Goal: Information Seeking & Learning: Check status

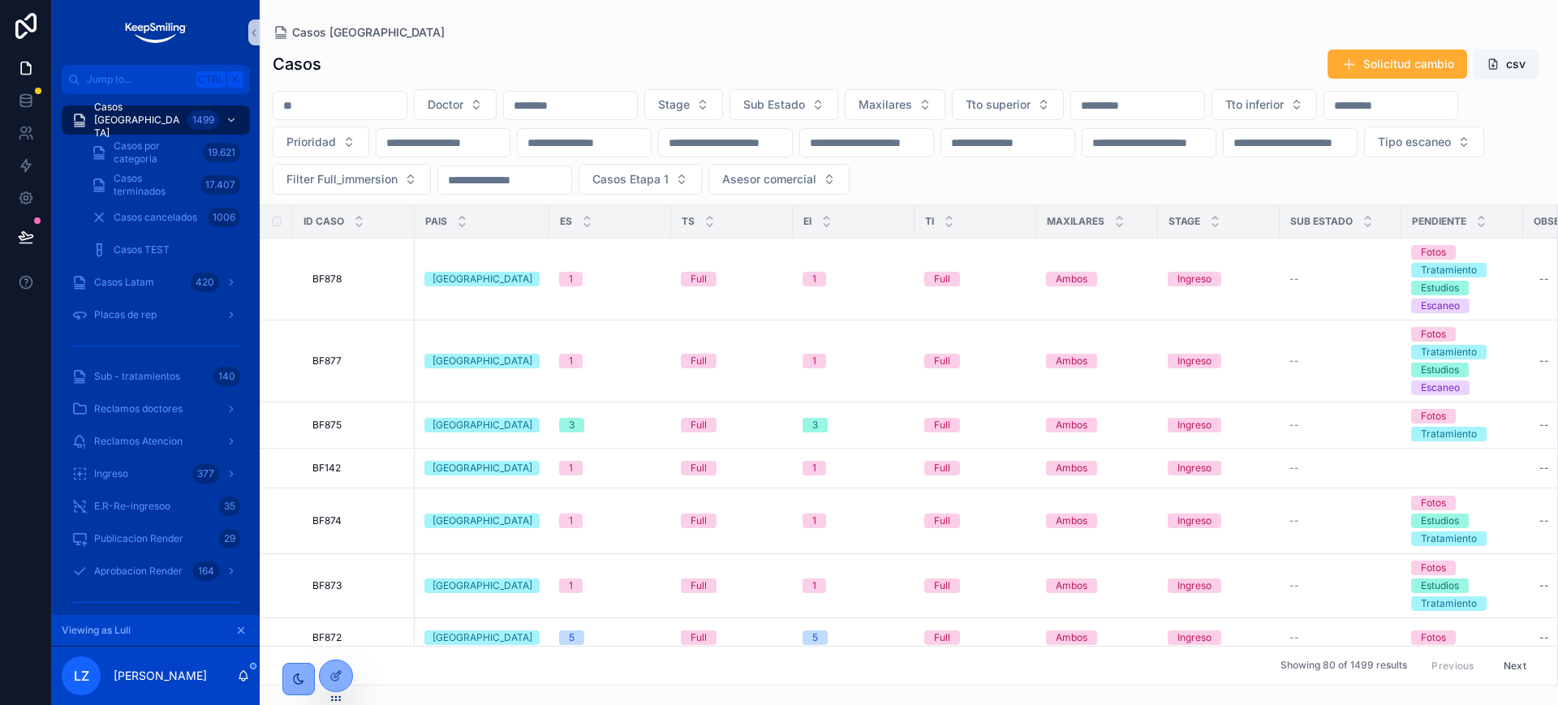
click at [334, 105] on input "scrollable content" at bounding box center [339, 105] width 133 height 23
paste input "*****"
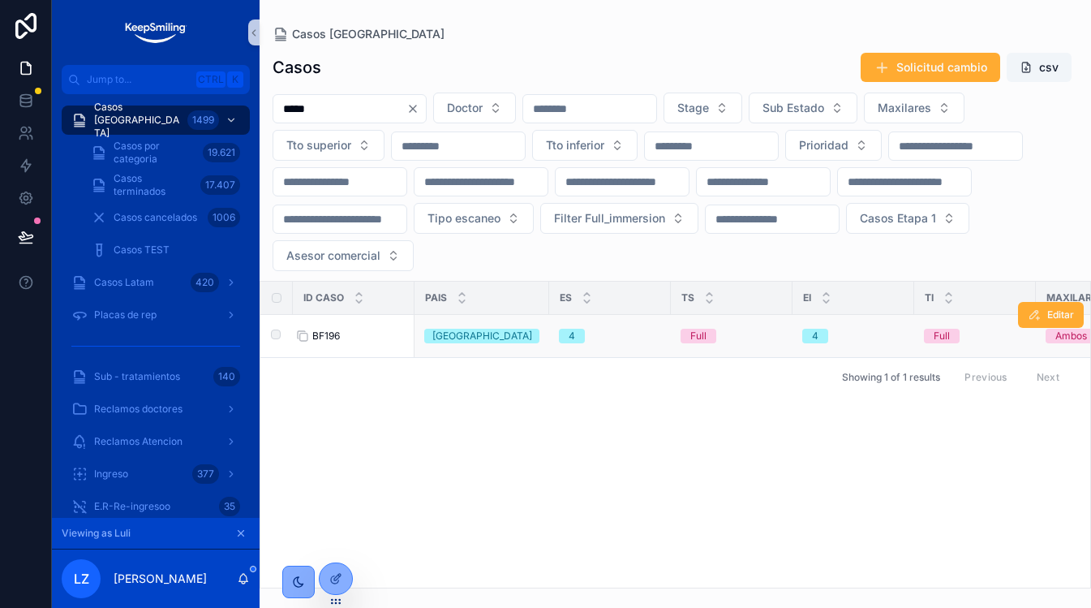
type input "*****"
click at [333, 338] on span "BF196" at bounding box center [326, 335] width 28 height 13
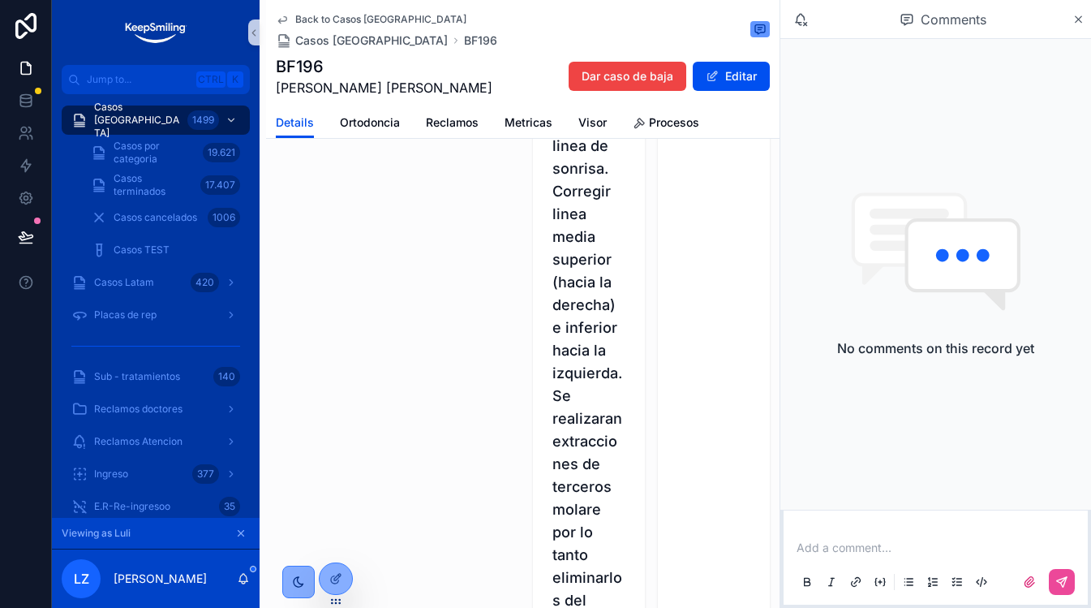
scroll to position [1622, 0]
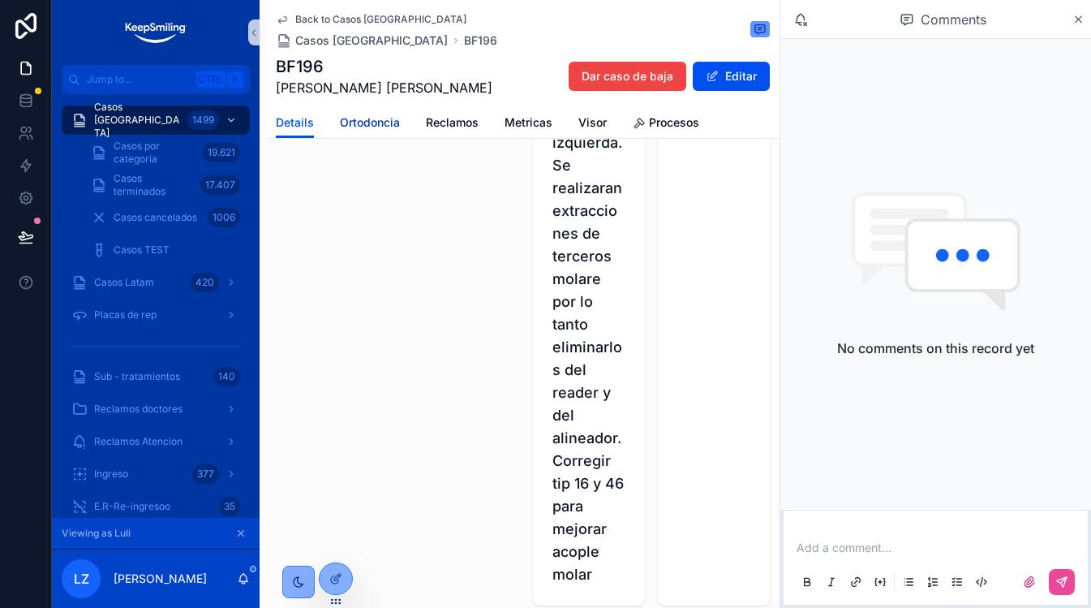
click at [355, 121] on span "Ortodoncia" at bounding box center [370, 122] width 60 height 16
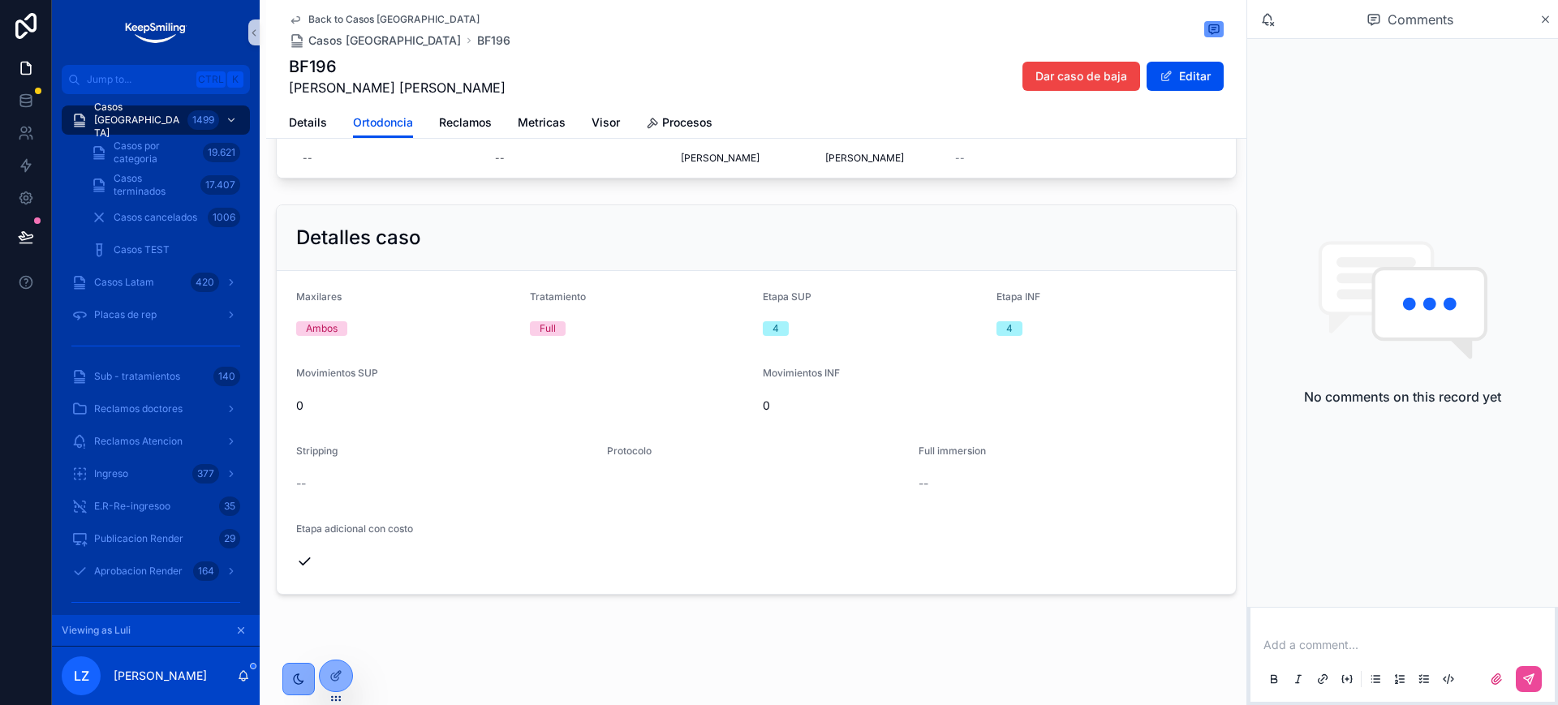
scroll to position [276, 0]
click at [385, 121] on span "Ortodoncia" at bounding box center [383, 122] width 60 height 16
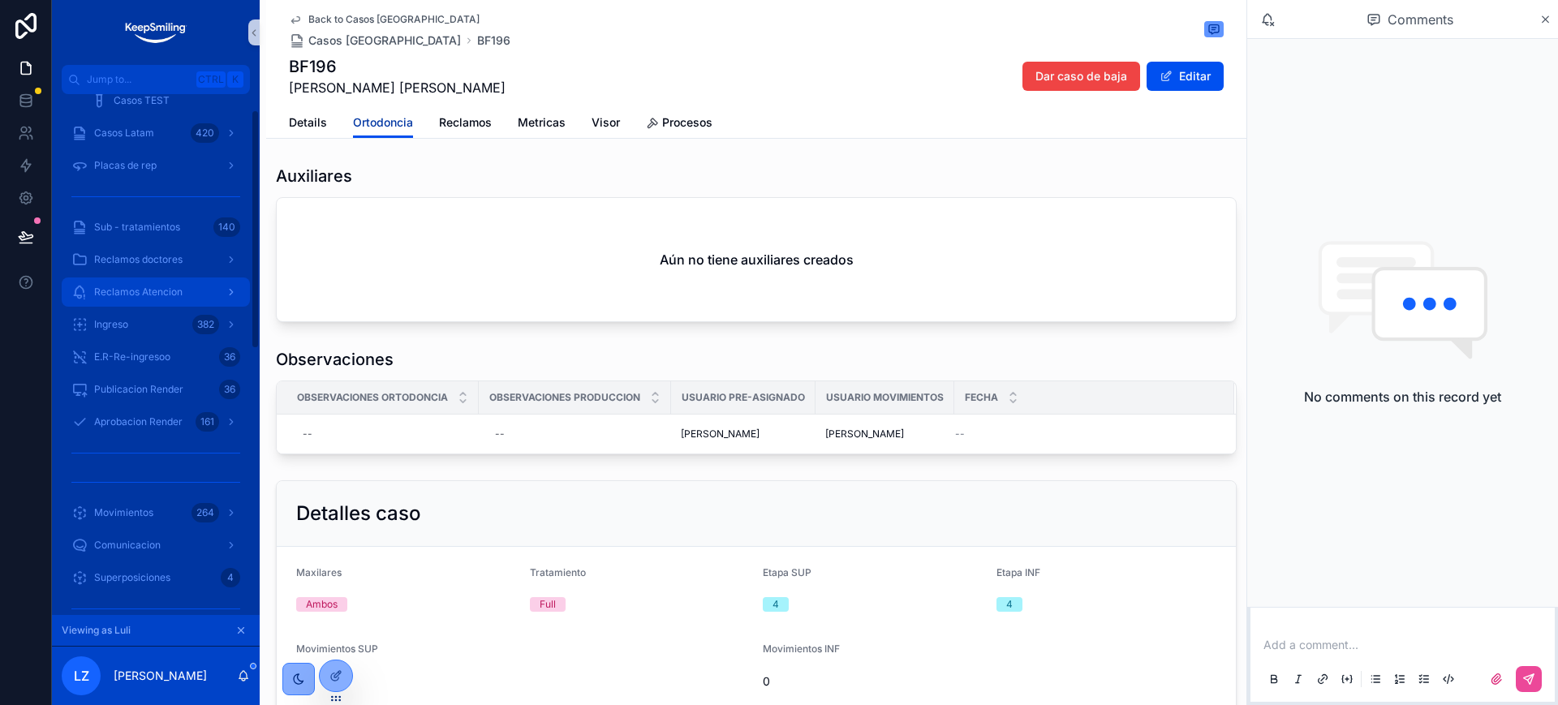
scroll to position [304, 0]
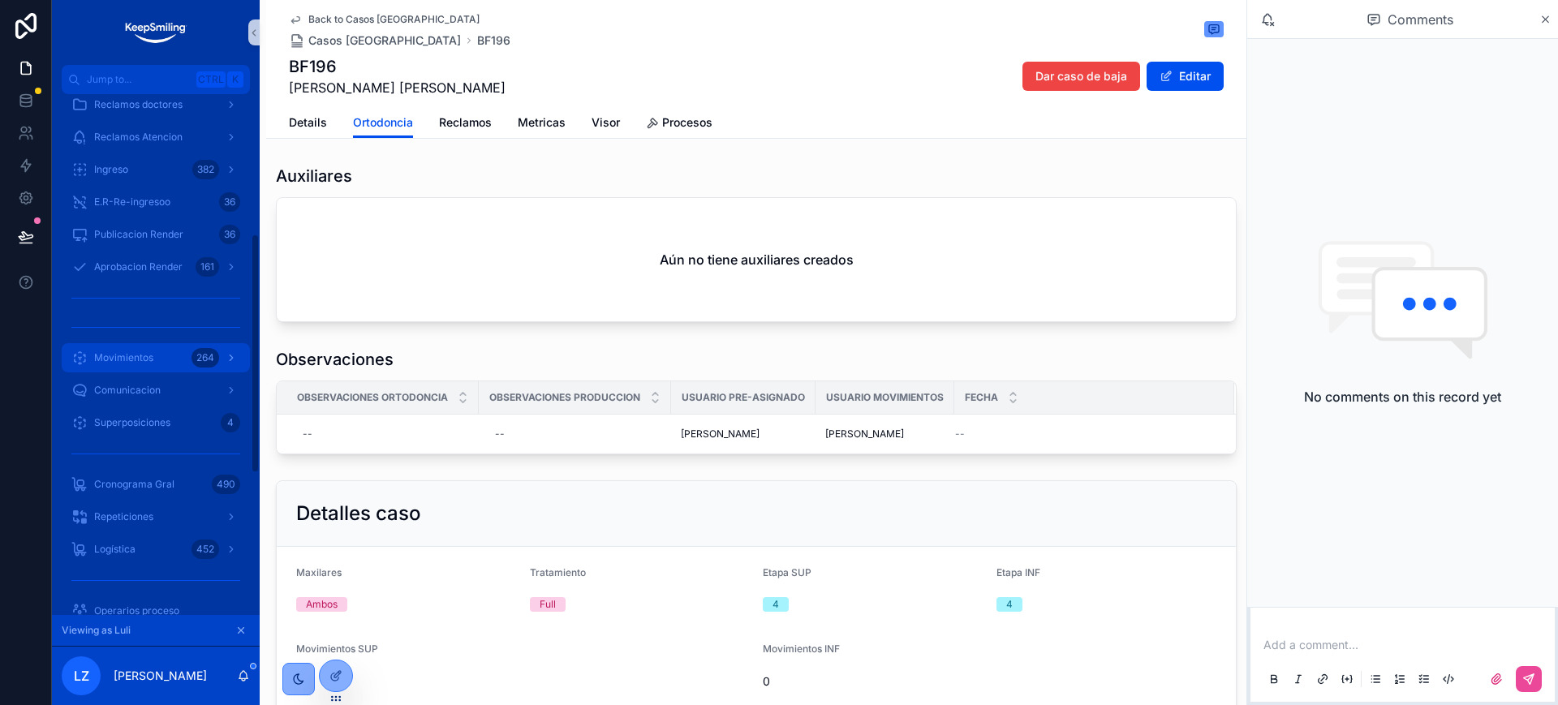
click at [196, 343] on link "Movimientos 264" at bounding box center [156, 357] width 188 height 29
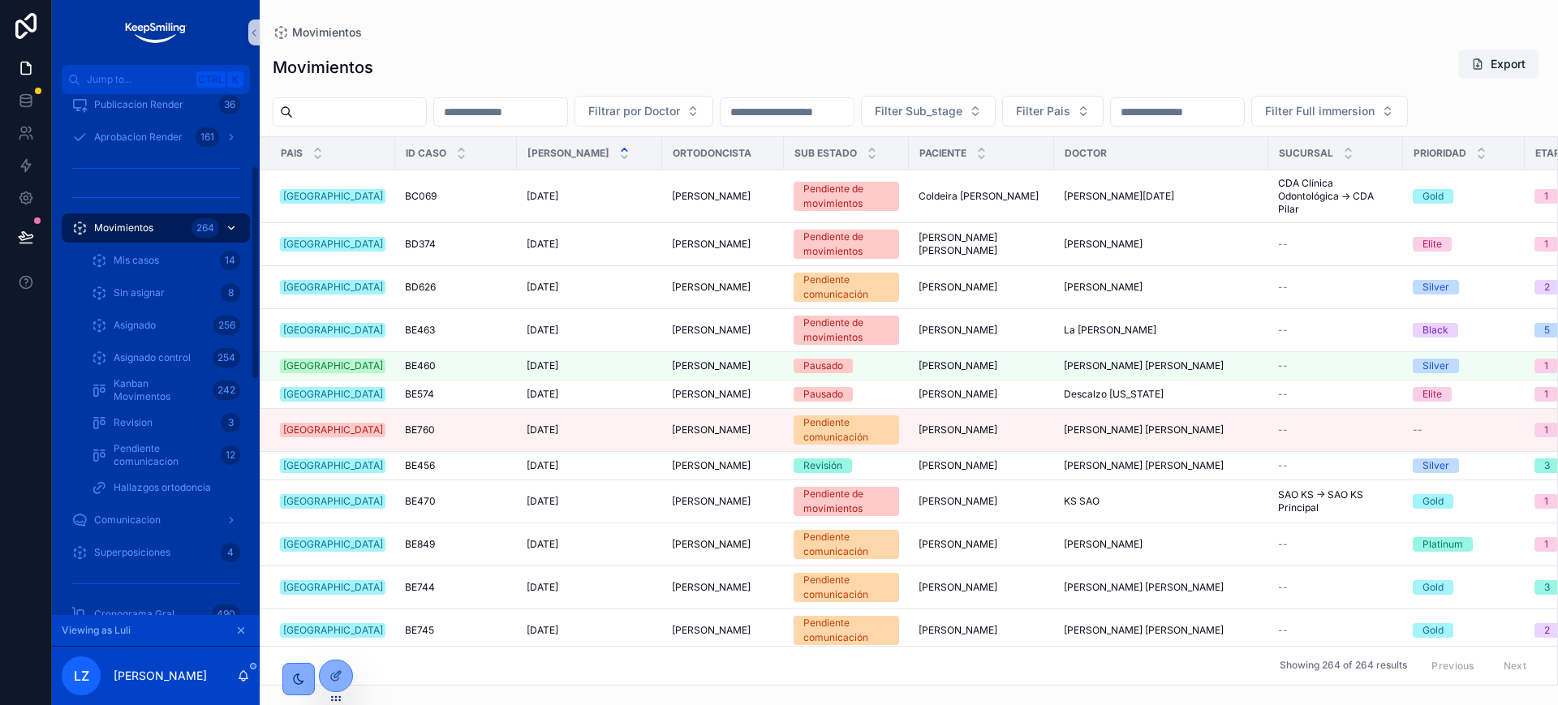
scroll to position [174, 0]
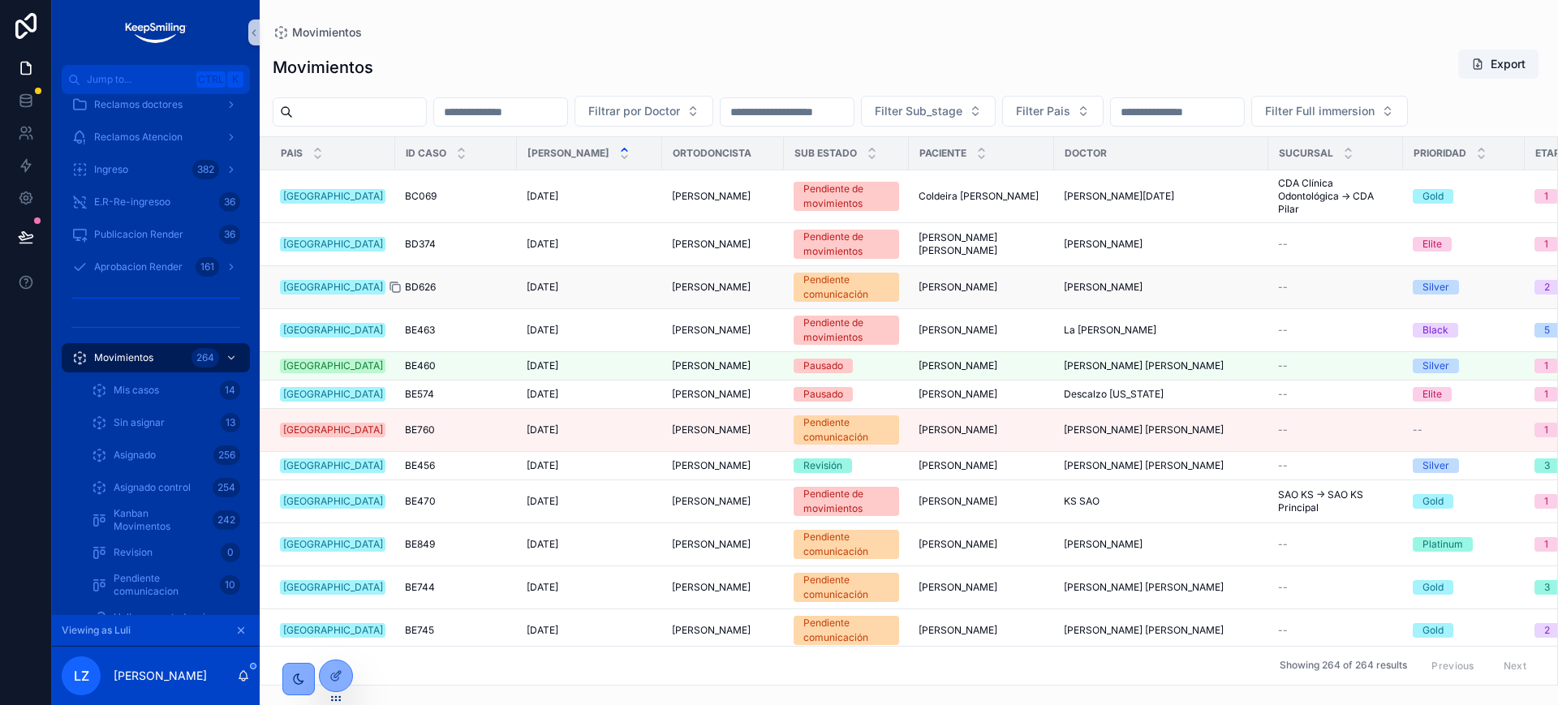
click at [389, 294] on icon "scrollable content" at bounding box center [395, 287] width 13 height 13
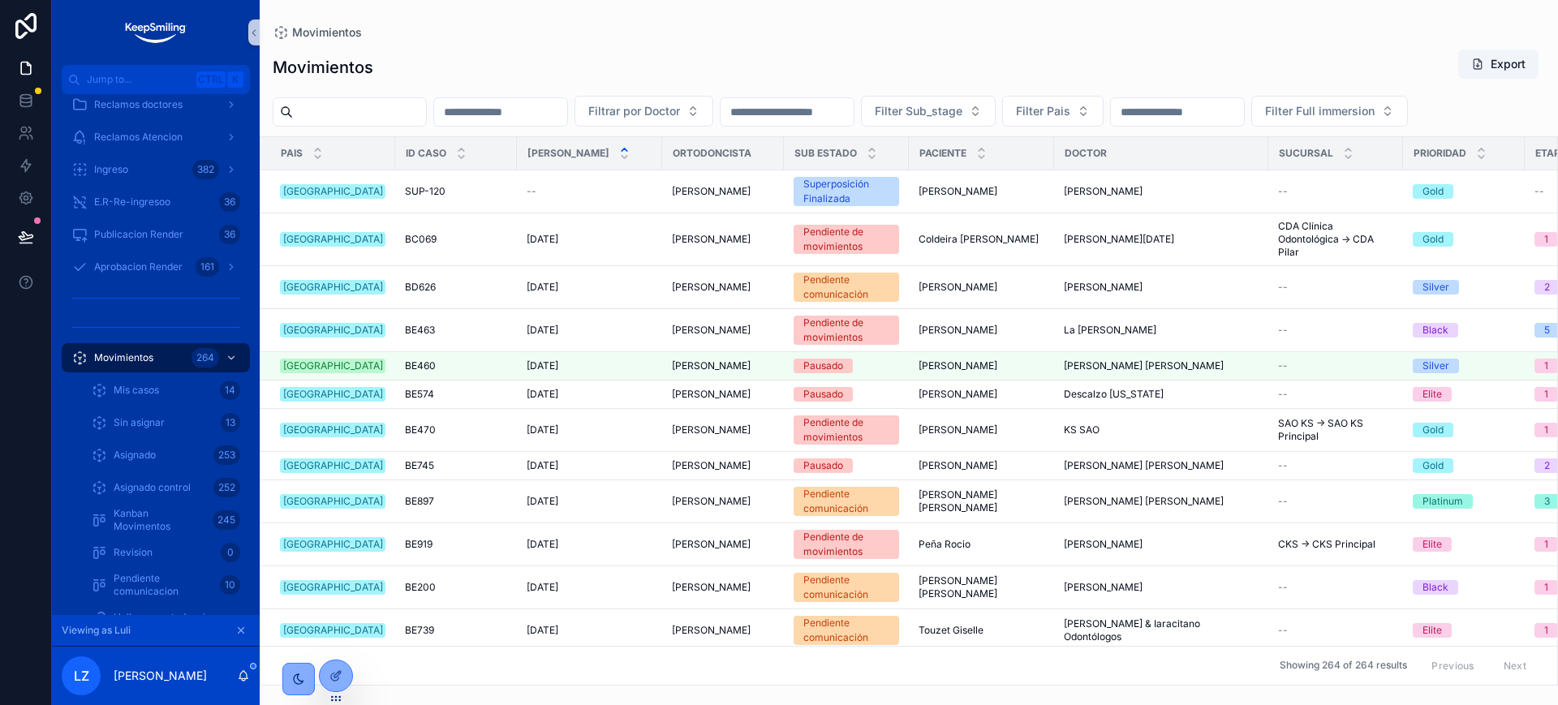
click at [238, 630] on icon "scrollable content" at bounding box center [240, 630] width 11 height 11
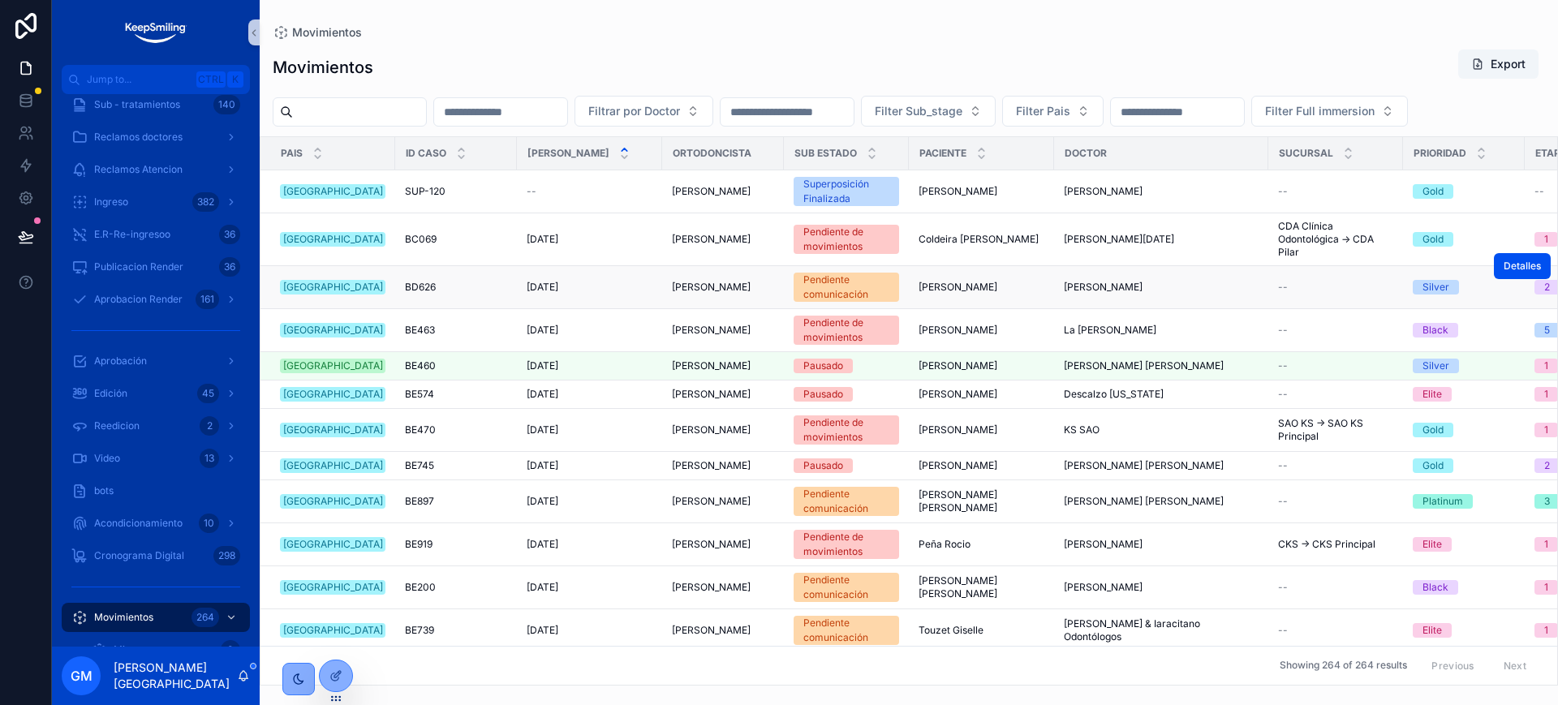
scroll to position [207, 0]
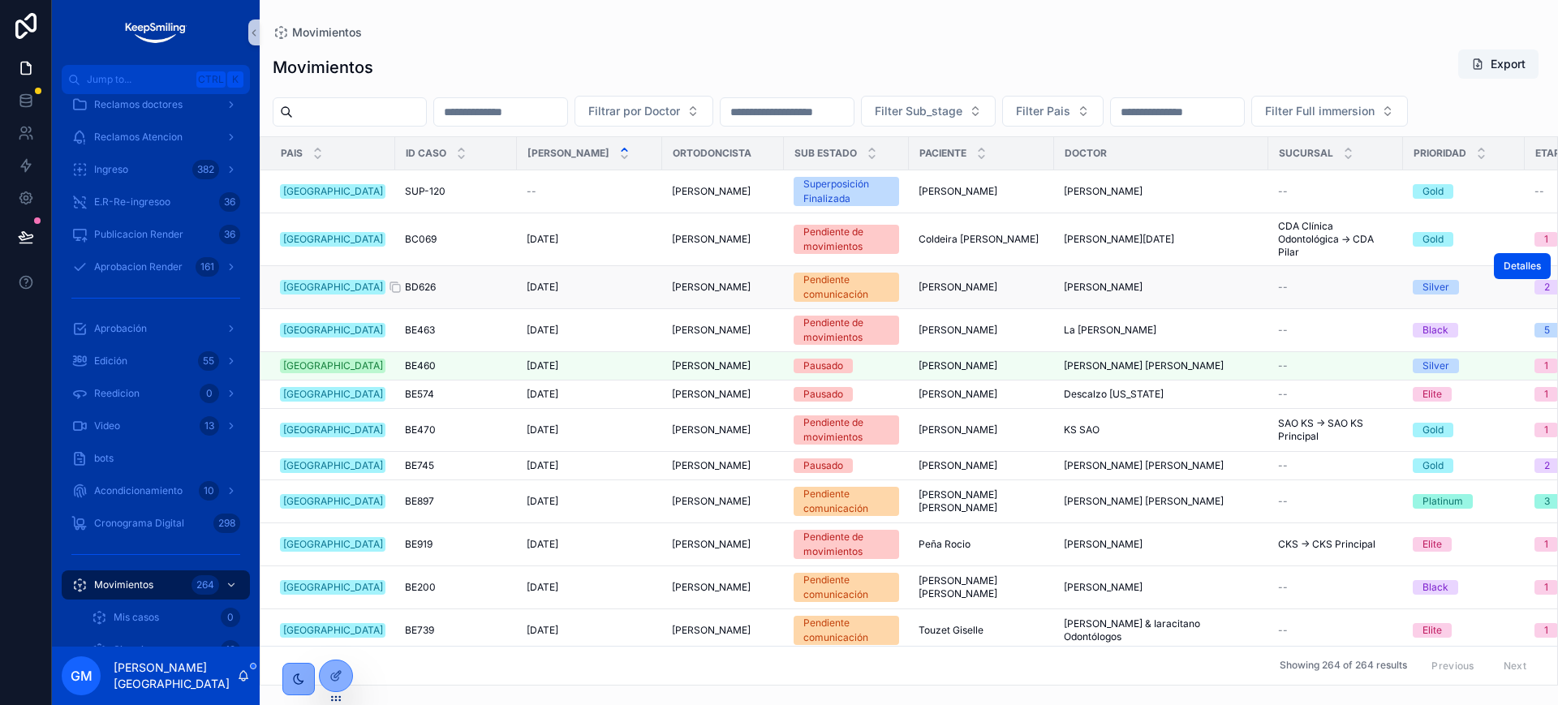
click at [410, 294] on span "BD626" at bounding box center [420, 287] width 31 height 13
click at [1503, 273] on span "Detalles" at bounding box center [1521, 266] width 37 height 13
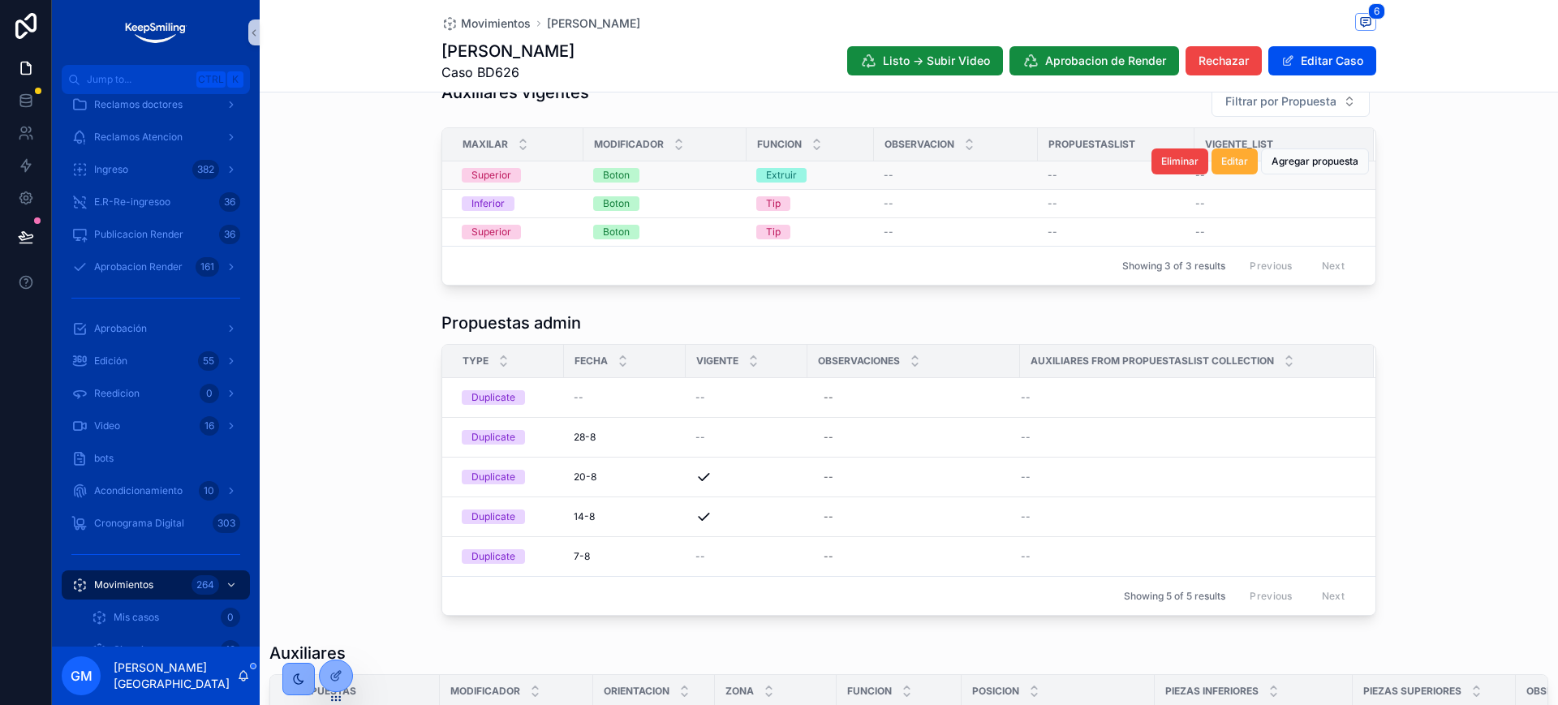
scroll to position [304, 0]
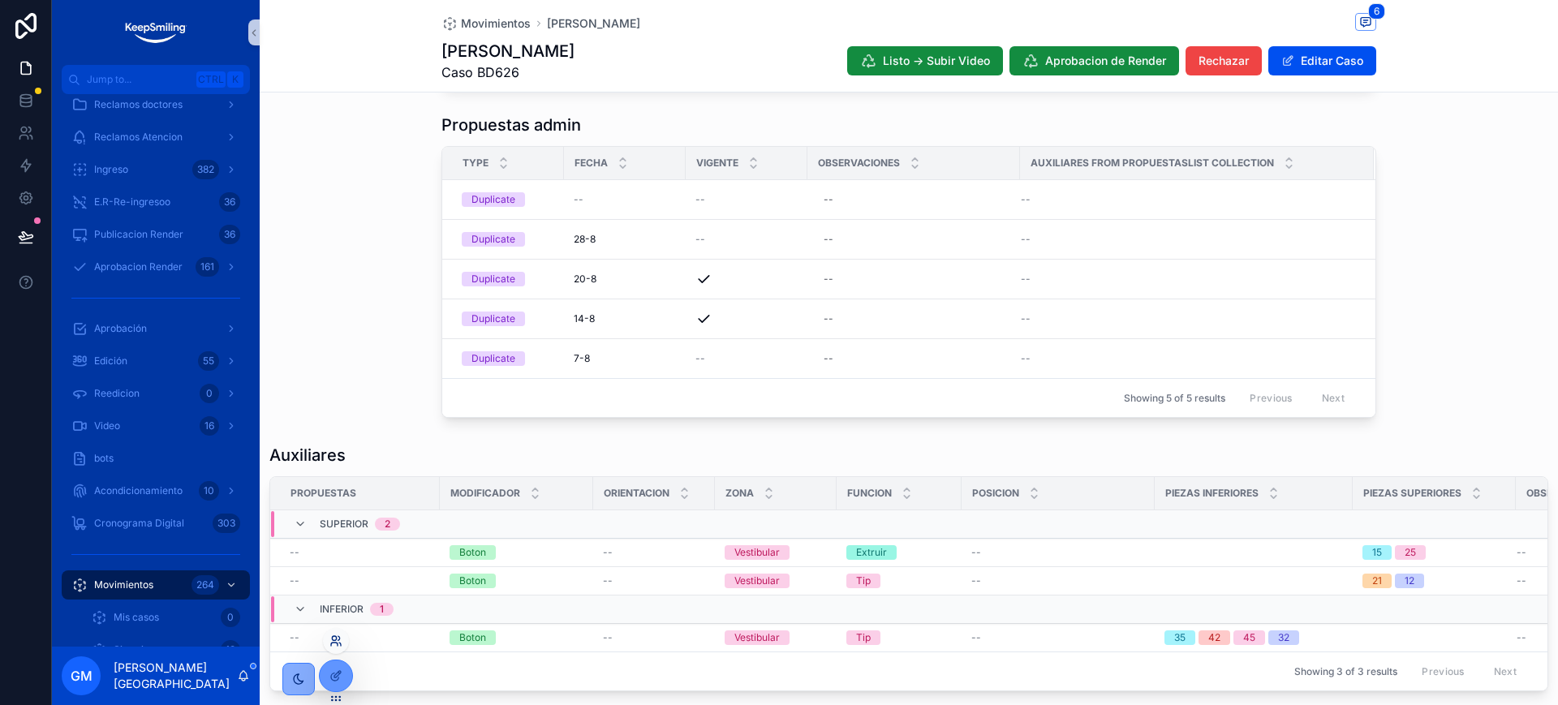
click at [337, 642] on icon at bounding box center [334, 643] width 6 height 3
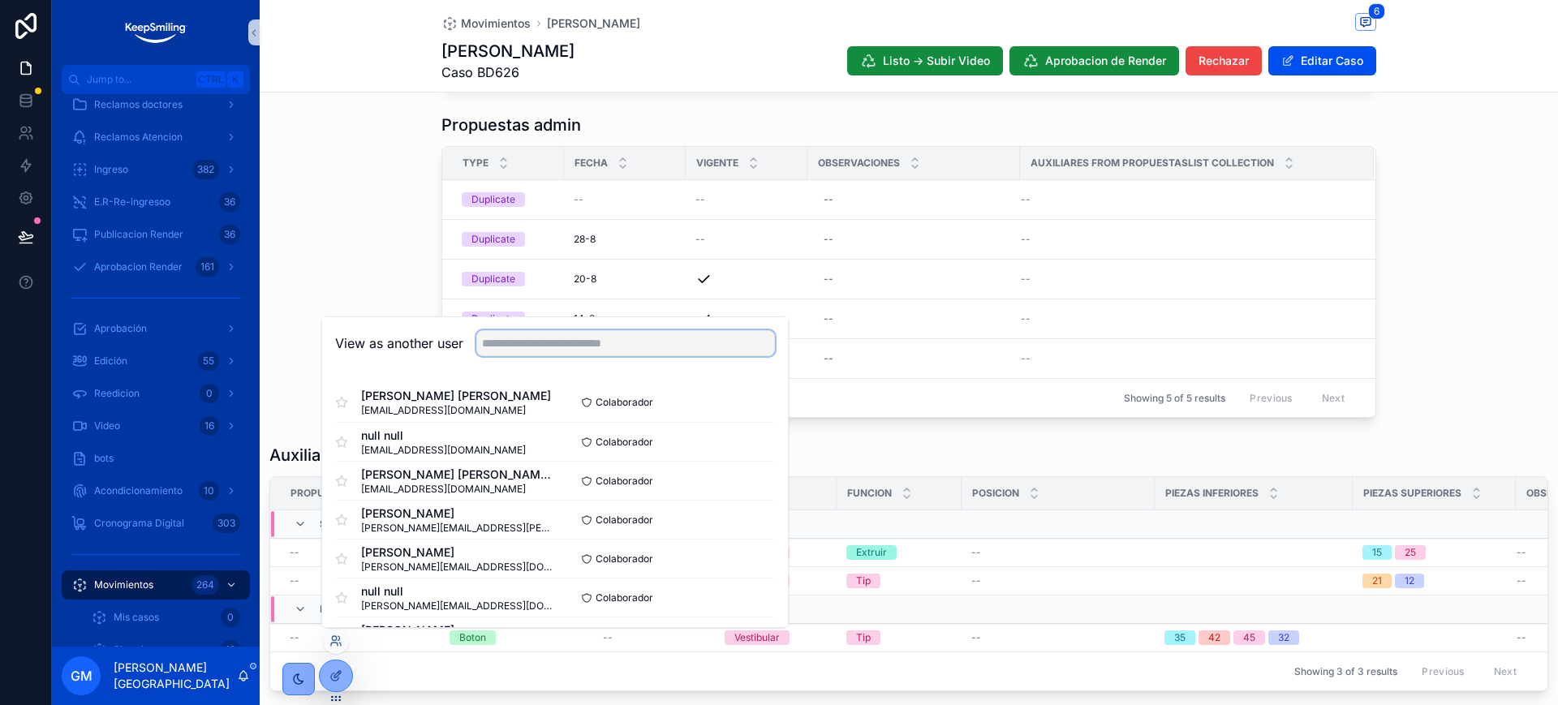
click at [543, 353] on input "text" at bounding box center [625, 343] width 299 height 26
click at [352, 270] on div "Propuestas admin Type Fecha Vigente Observaciones Auxiliares from propuestaslis…" at bounding box center [909, 265] width 1298 height 317
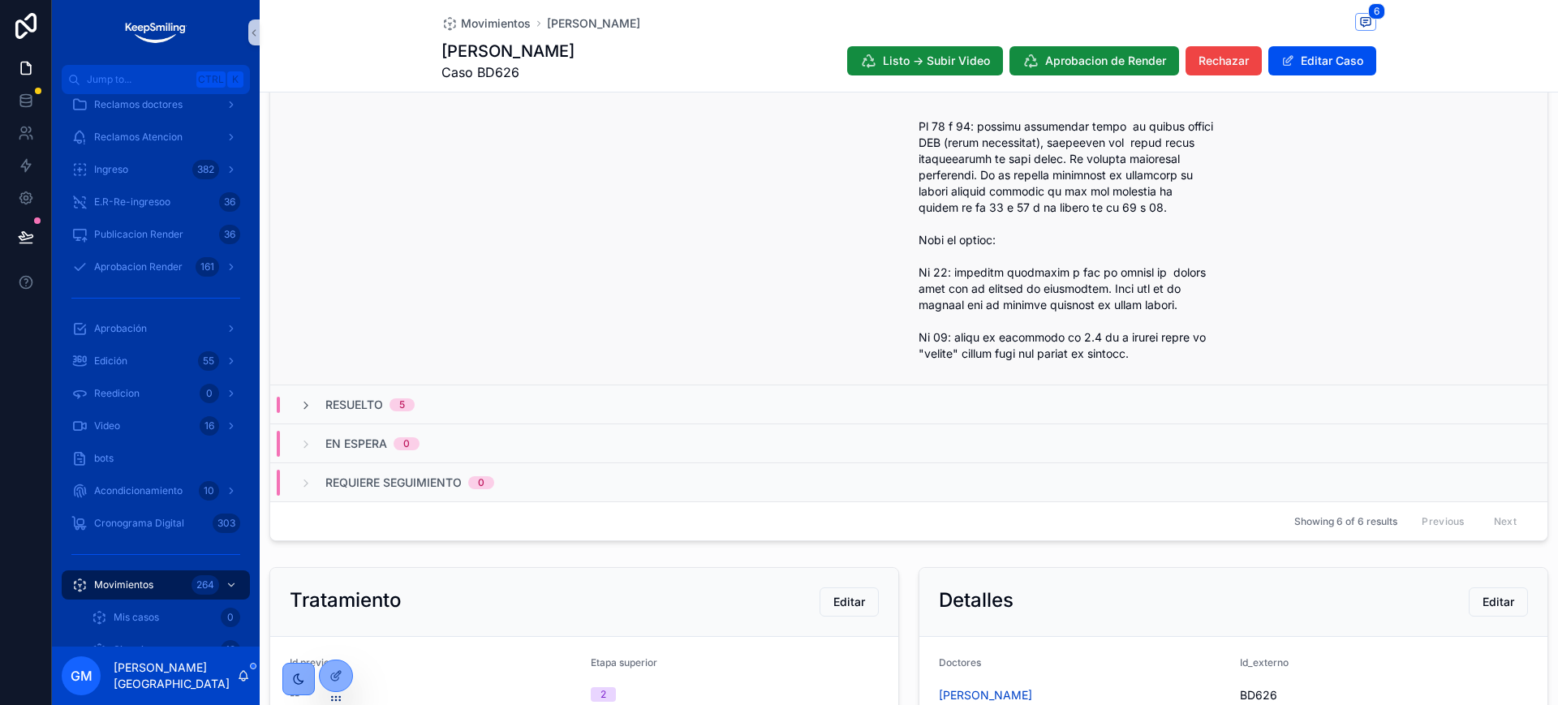
scroll to position [1825, 0]
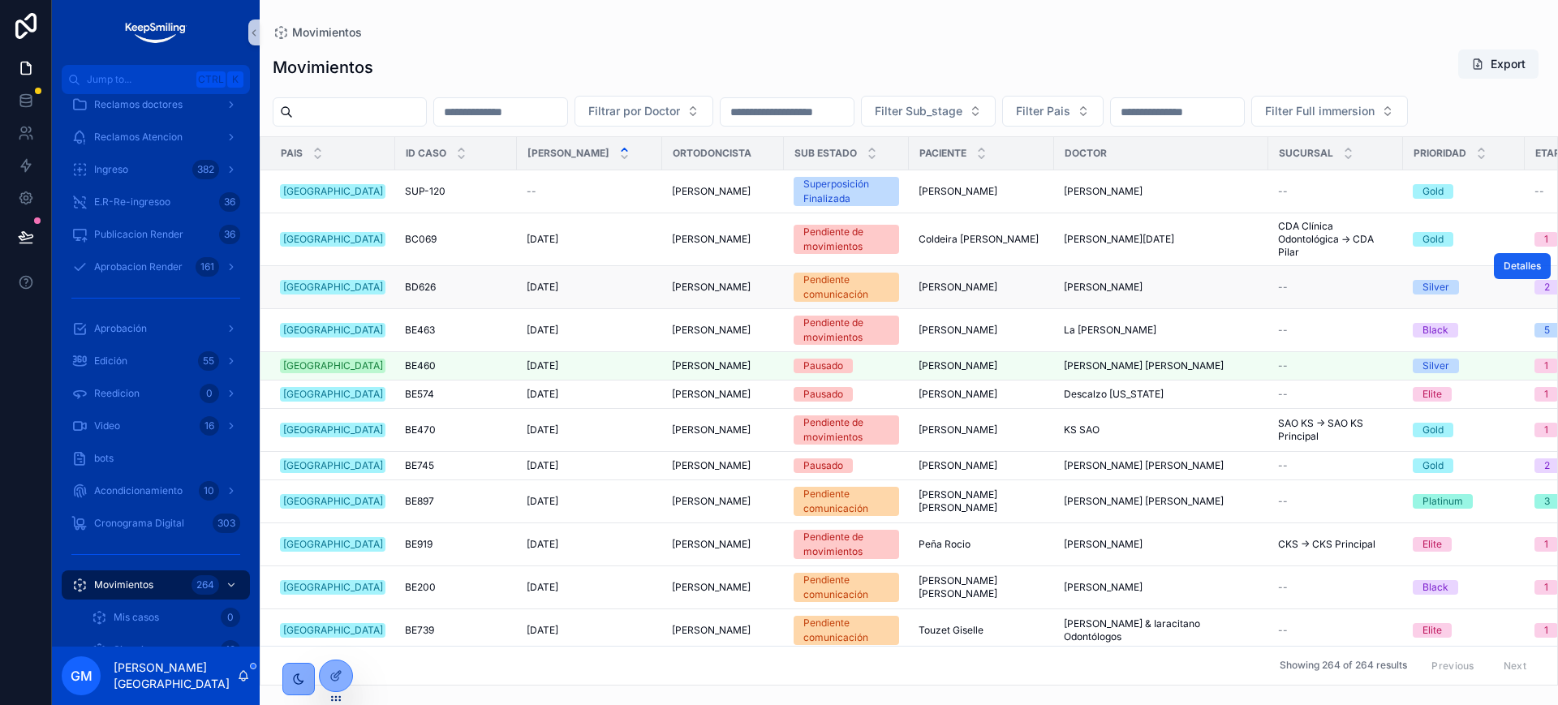
click at [1506, 273] on span "Detalles" at bounding box center [1521, 266] width 37 height 13
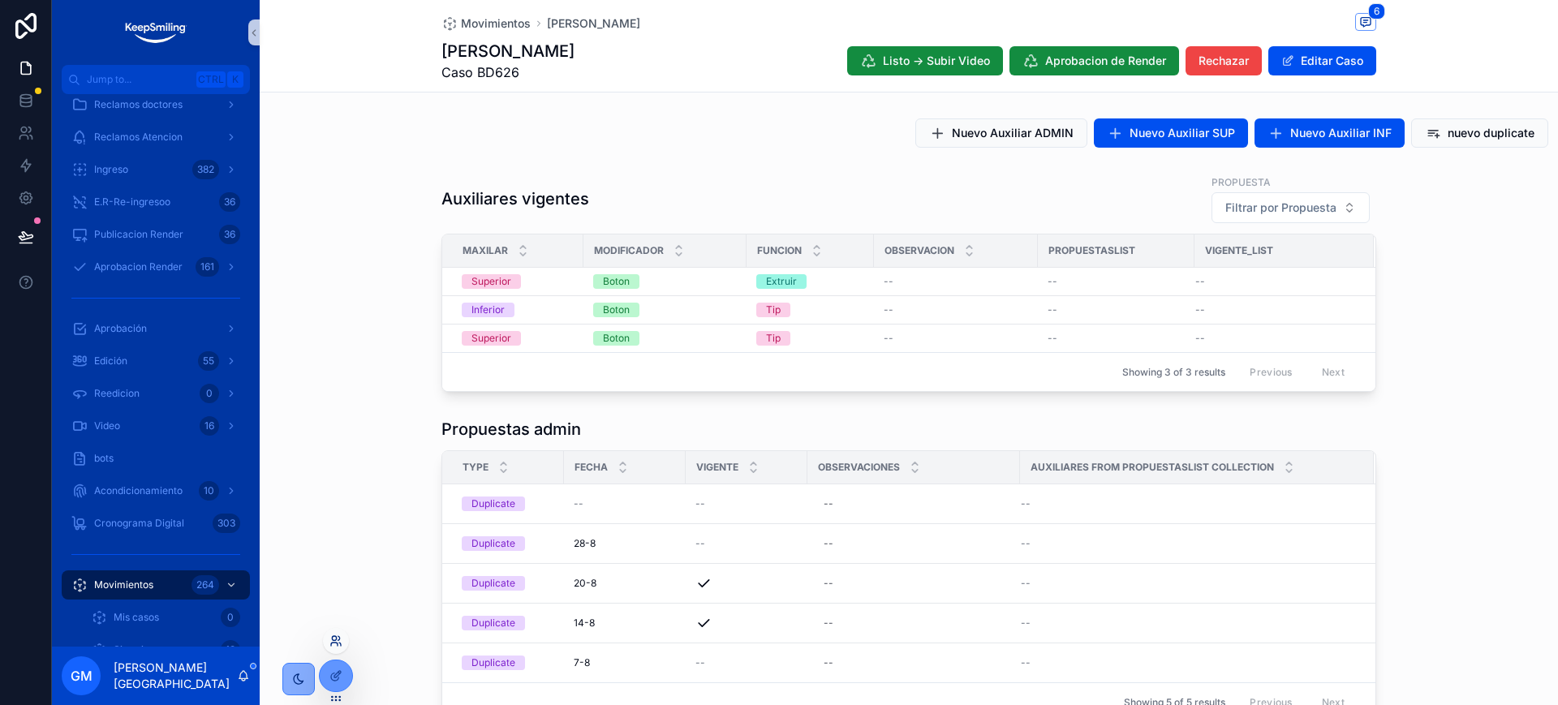
click at [337, 638] on icon at bounding box center [335, 640] width 13 height 13
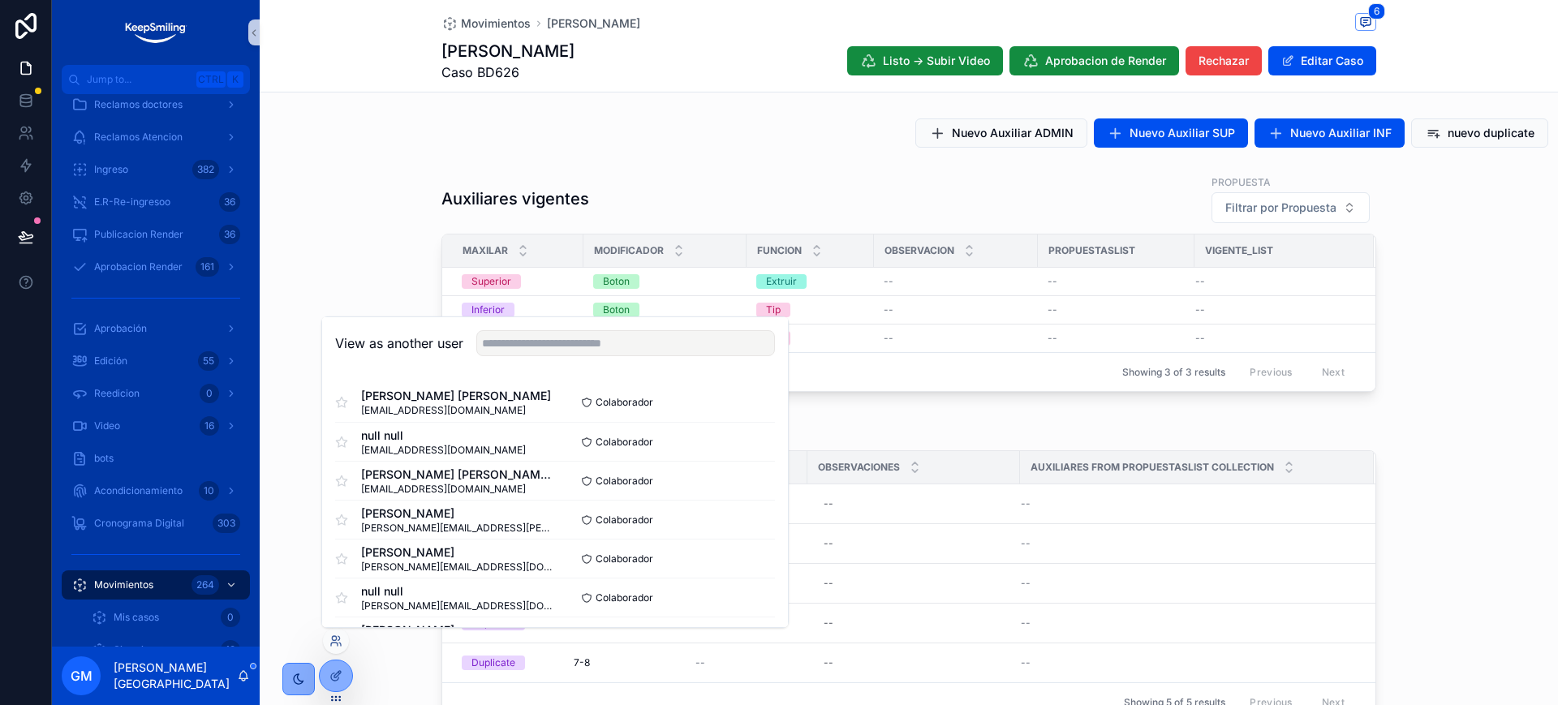
click at [555, 356] on div "View as another user" at bounding box center [555, 343] width 466 height 53
click at [561, 346] on input "text" at bounding box center [625, 343] width 299 height 26
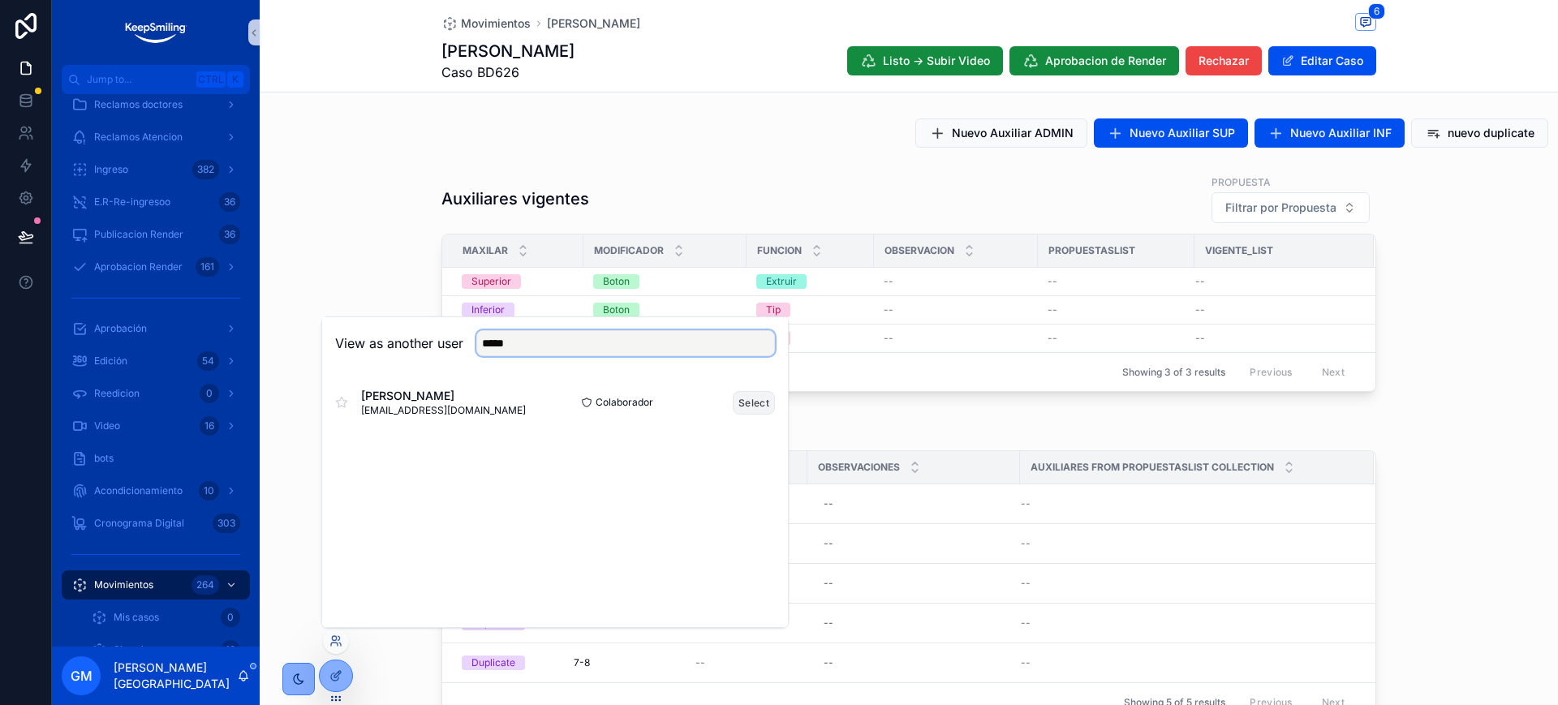
type input "*****"
click at [763, 402] on button "Select" at bounding box center [754, 403] width 42 height 24
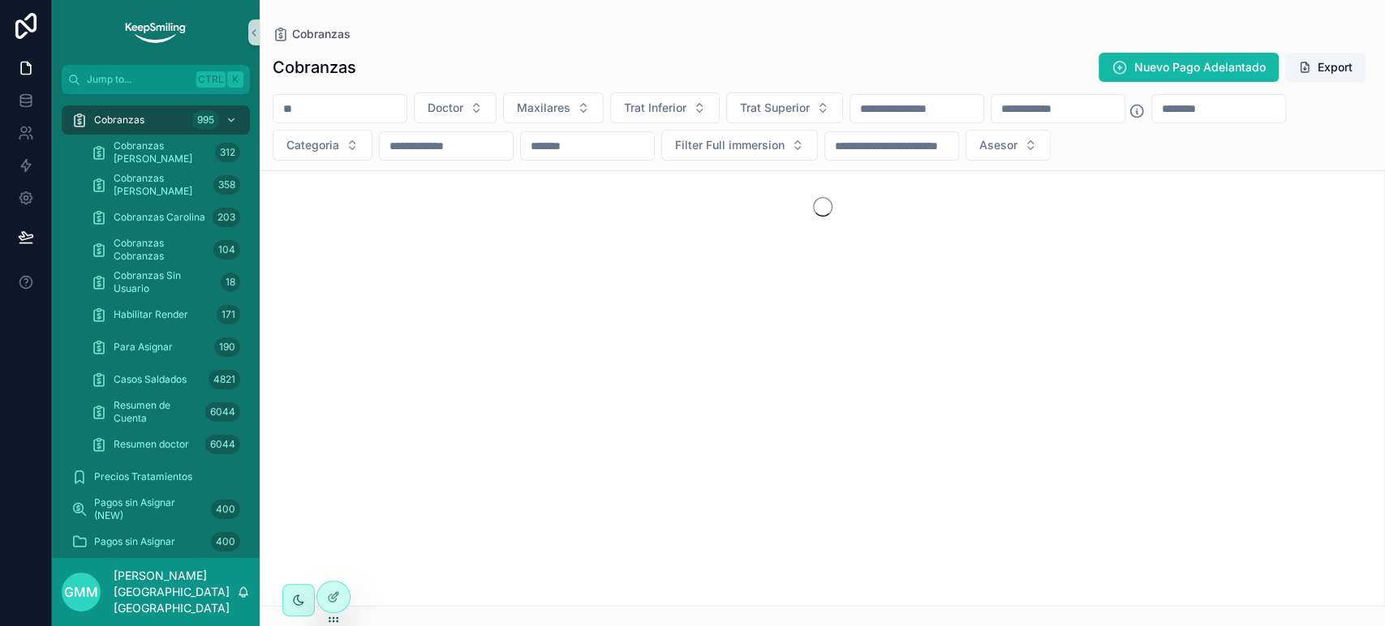
drag, startPoint x: 0, startPoint y: 0, endPoint x: 304, endPoint y: 101, distance: 320.7
click at [304, 101] on input "scrollable content" at bounding box center [339, 108] width 133 height 23
paste input "*****"
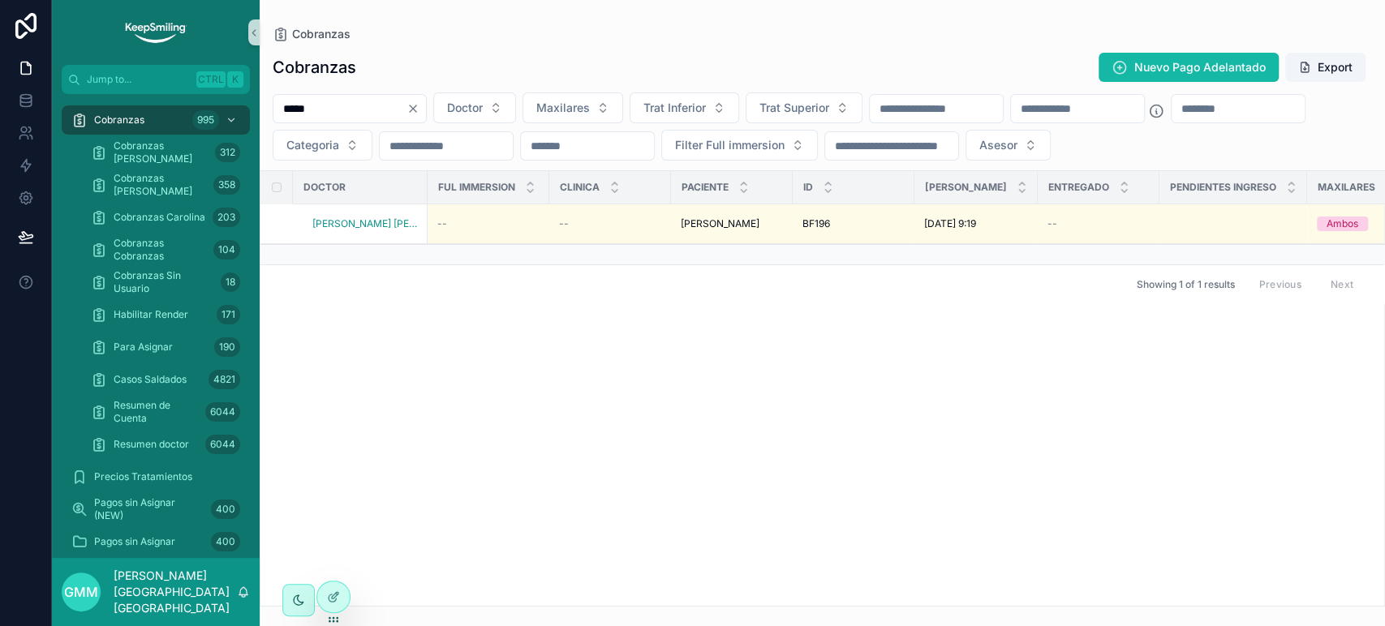
type input "*****"
drag, startPoint x: 143, startPoint y: 113, endPoint x: 657, endPoint y: 5, distance: 525.5
click at [143, 114] on span "Cobranzas" at bounding box center [119, 120] width 50 height 13
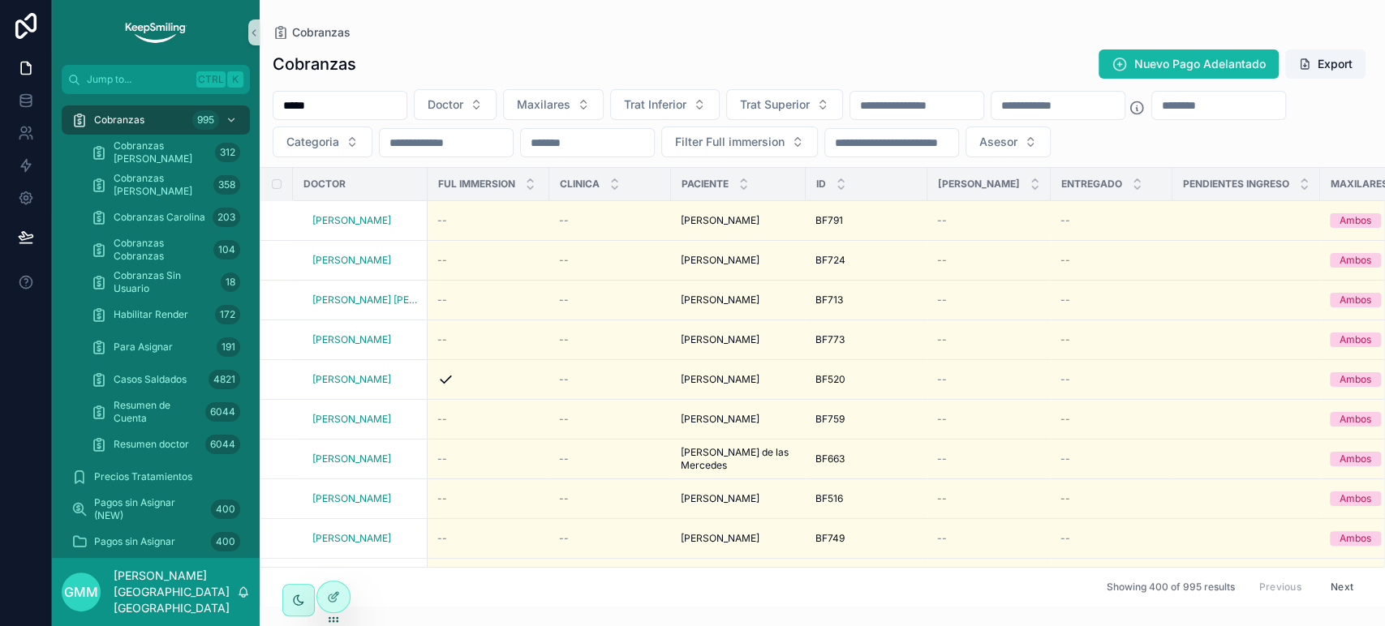
click at [380, 95] on input "*****" at bounding box center [339, 105] width 133 height 23
click at [312, 98] on input "*****" at bounding box center [339, 105] width 133 height 23
click at [311, 98] on input "*****" at bounding box center [339, 105] width 133 height 23
click at [186, 154] on span "Cobranzas Jimena" at bounding box center [161, 153] width 95 height 26
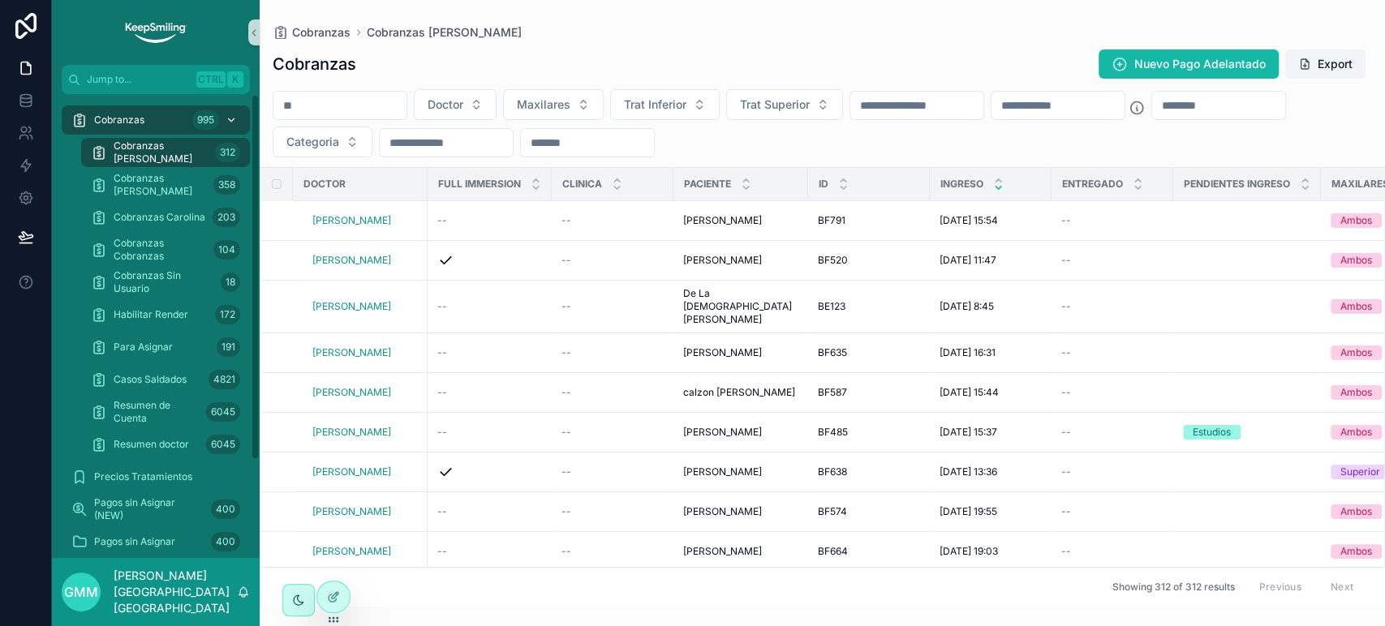
click at [135, 109] on div "Cobranzas 995" at bounding box center [155, 120] width 169 height 26
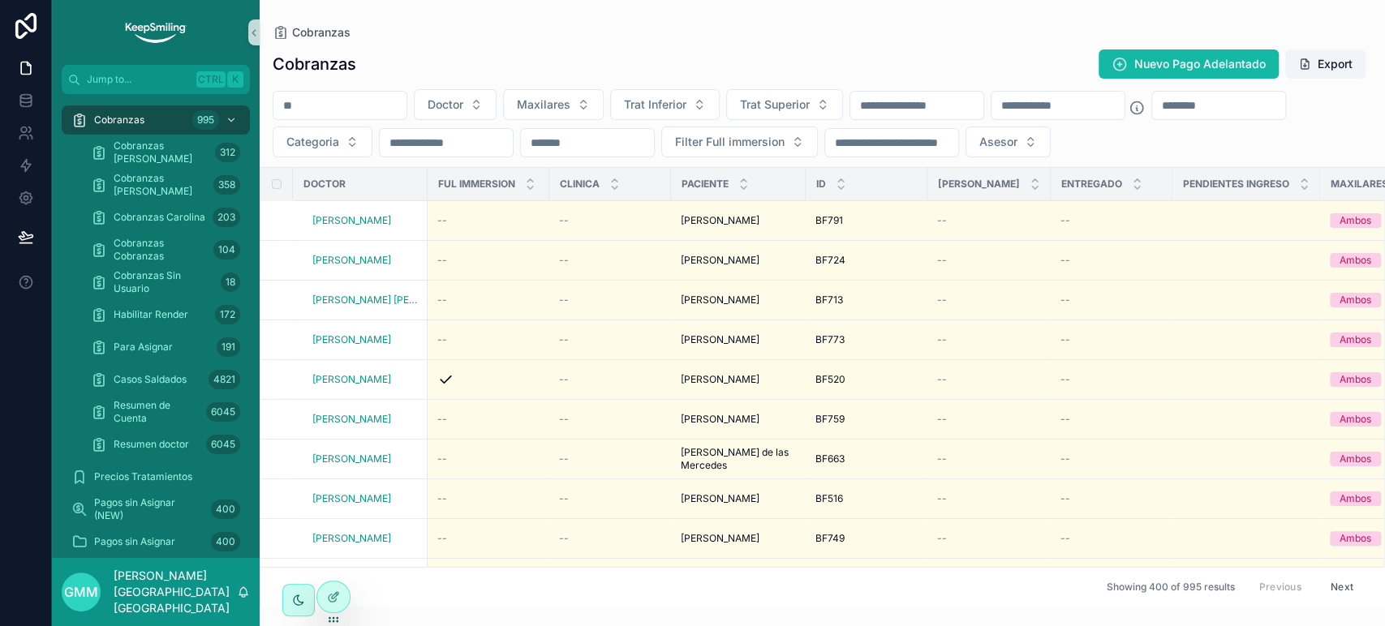
drag, startPoint x: 135, startPoint y: 109, endPoint x: 365, endPoint y: 101, distance: 230.5
click at [365, 101] on input "scrollable content" at bounding box center [339, 105] width 133 height 23
paste input "*****"
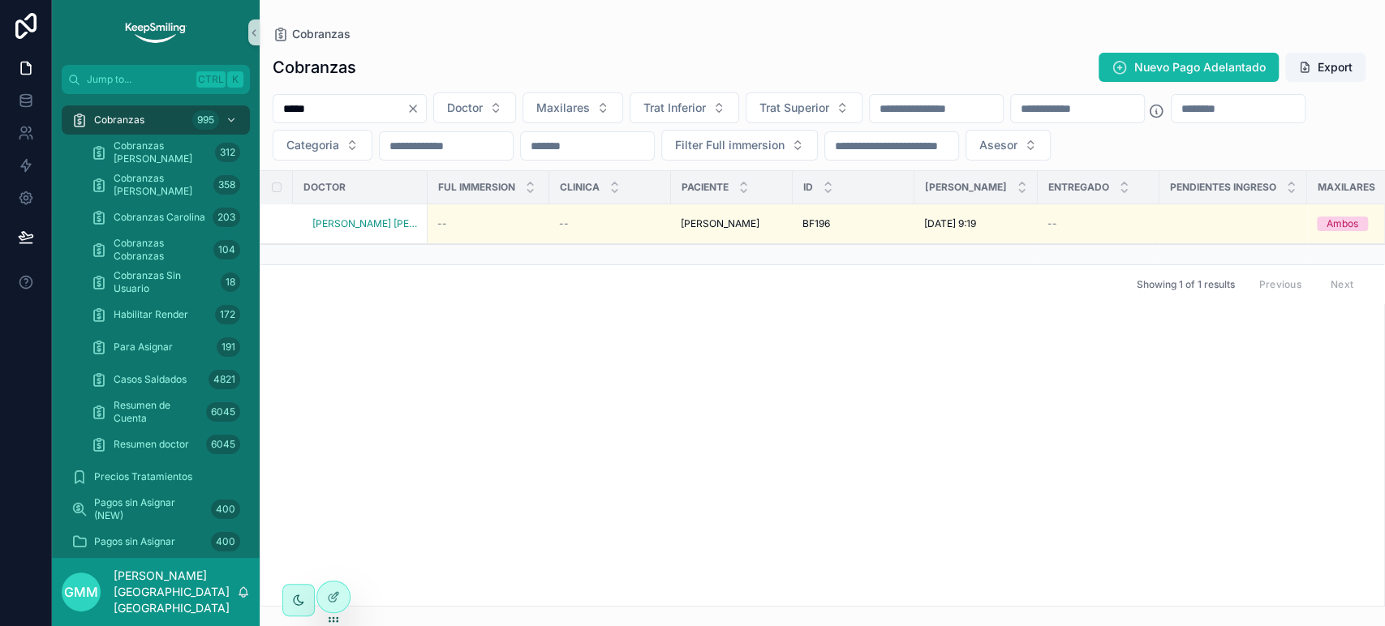
type input "*****"
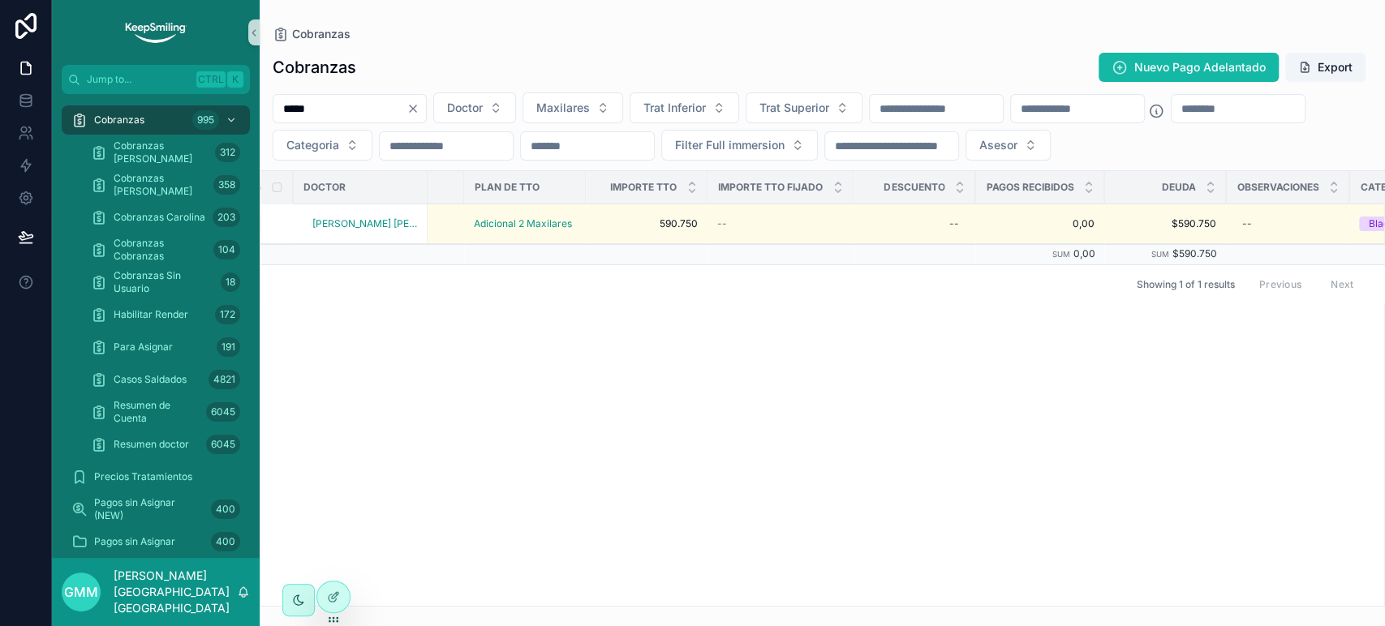
scroll to position [0, 1477]
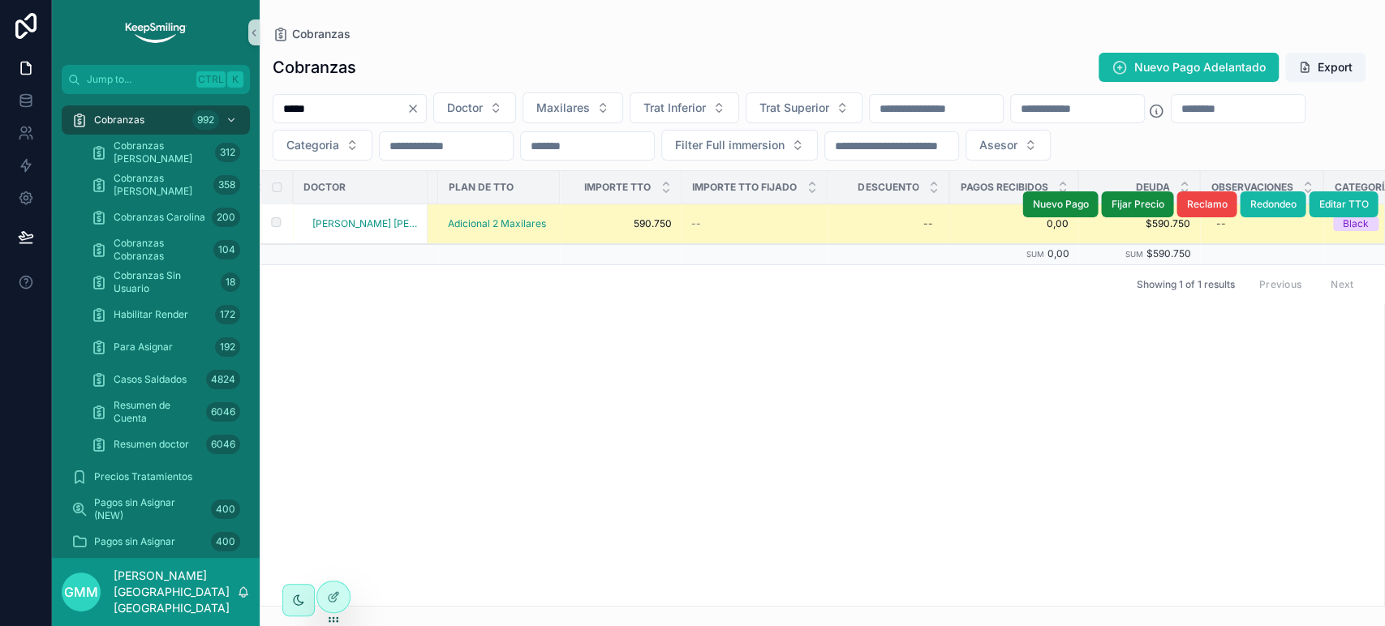
click at [1293, 187] on div "Nuevo Pago Fijar Precio Reclamo Redondeo Editar TTO" at bounding box center [1199, 204] width 355 height 39
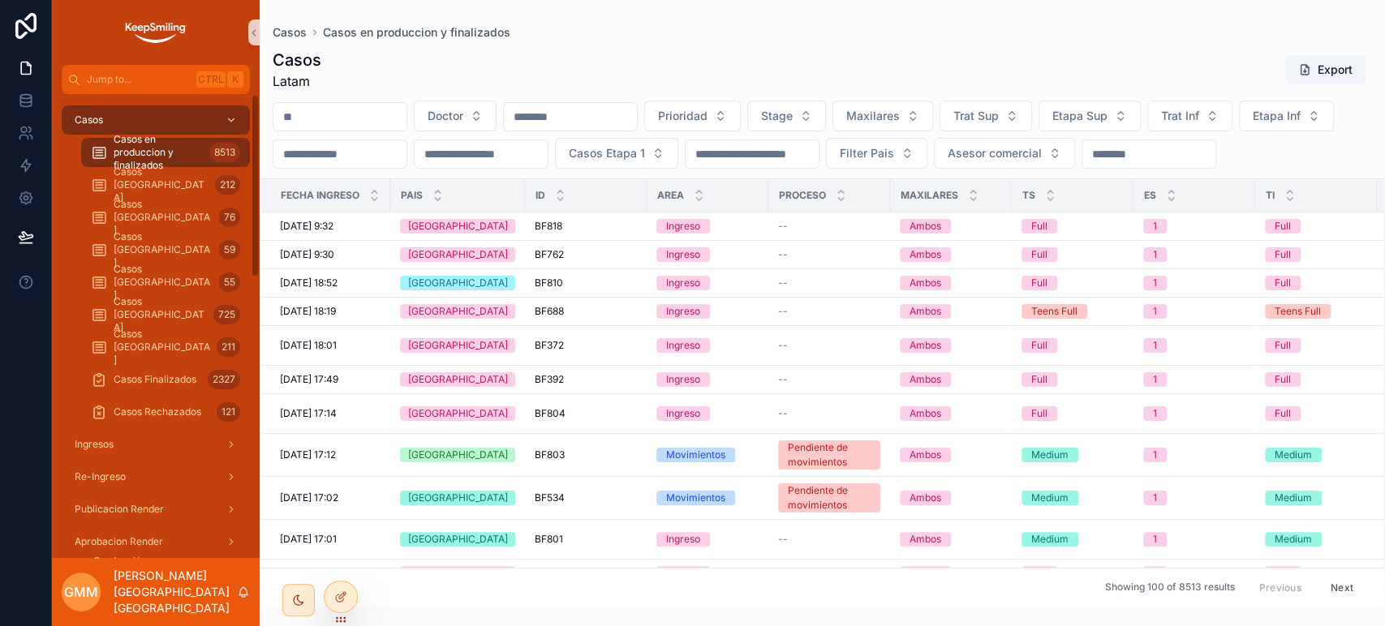
scroll to position [180, 0]
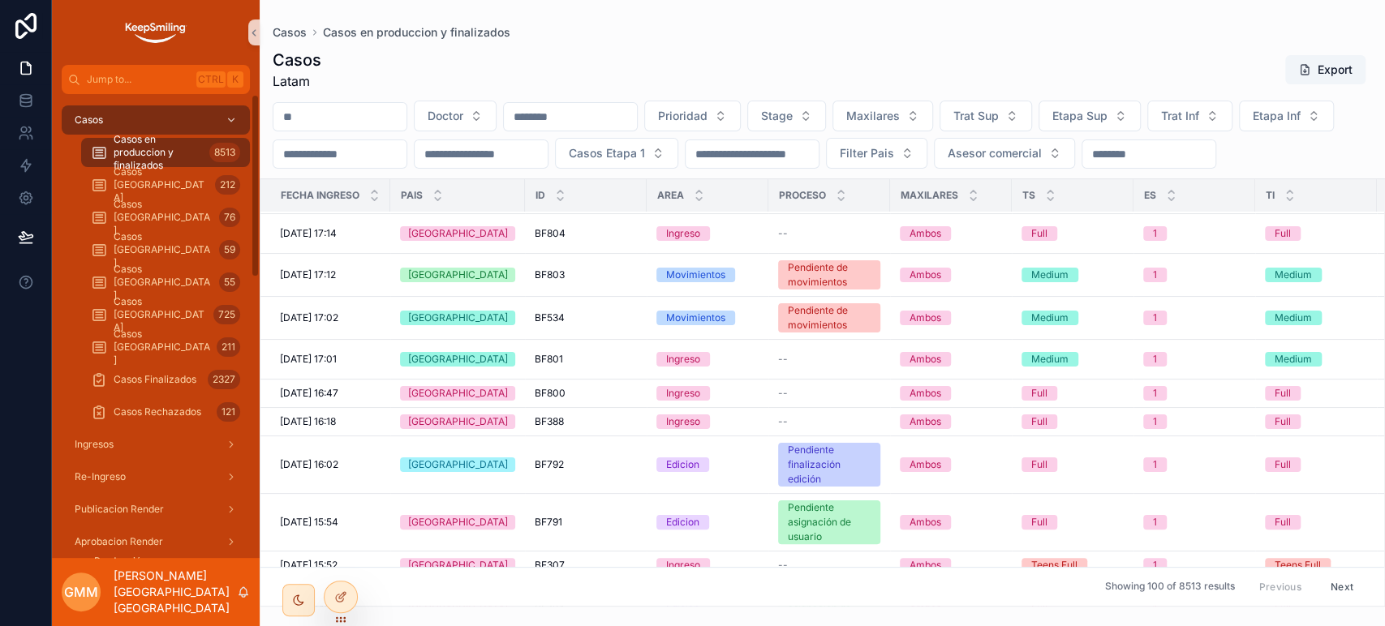
click at [136, 161] on span "Casos en produccion y finalizados" at bounding box center [158, 152] width 89 height 39
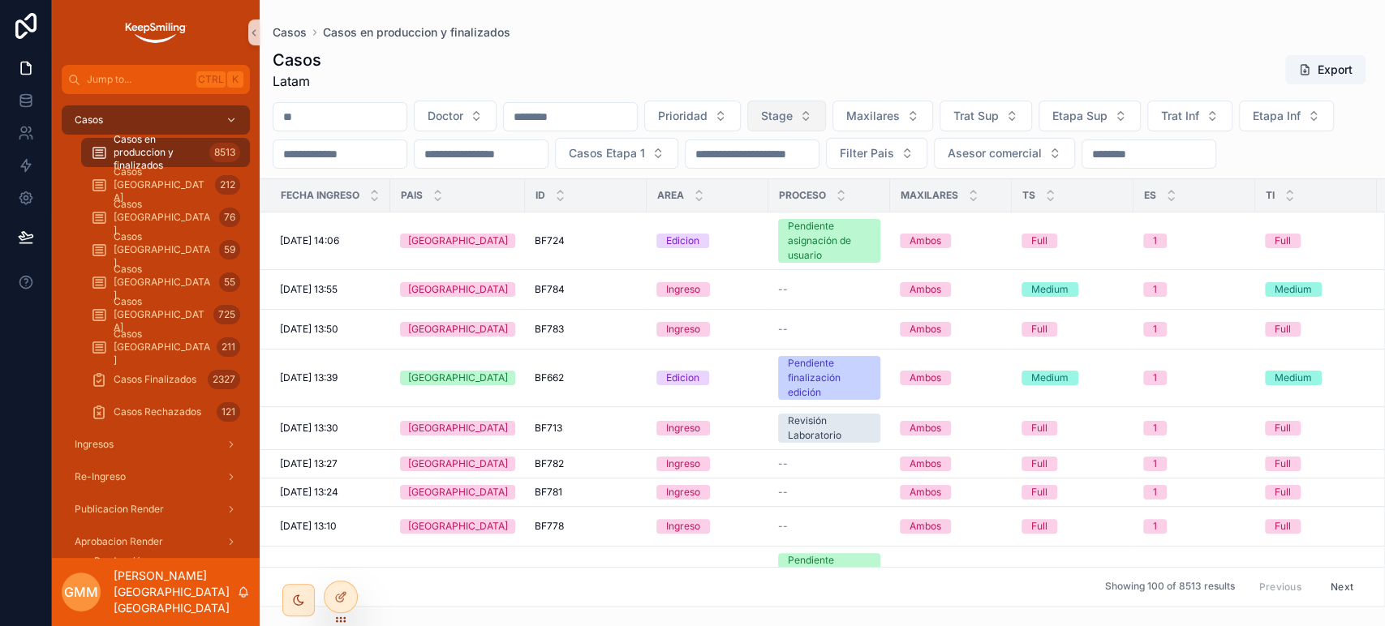
click at [793, 112] on span "Stage" at bounding box center [777, 116] width 32 height 16
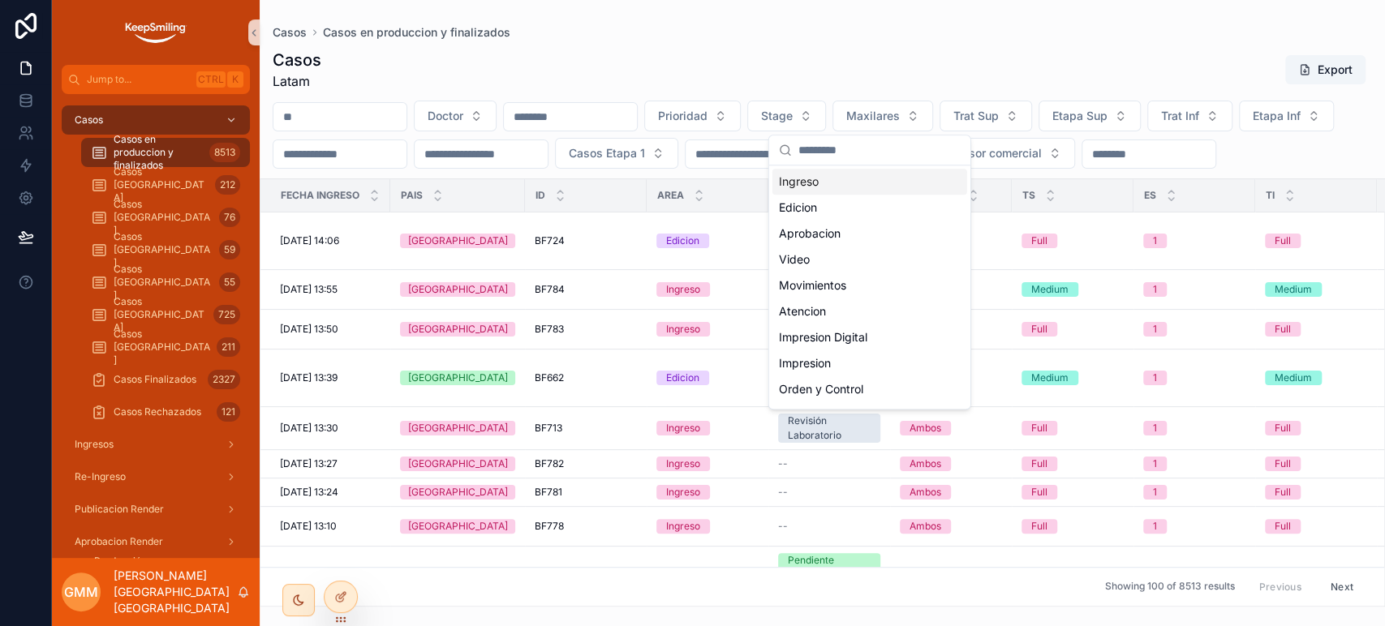
scroll to position [542, 0]
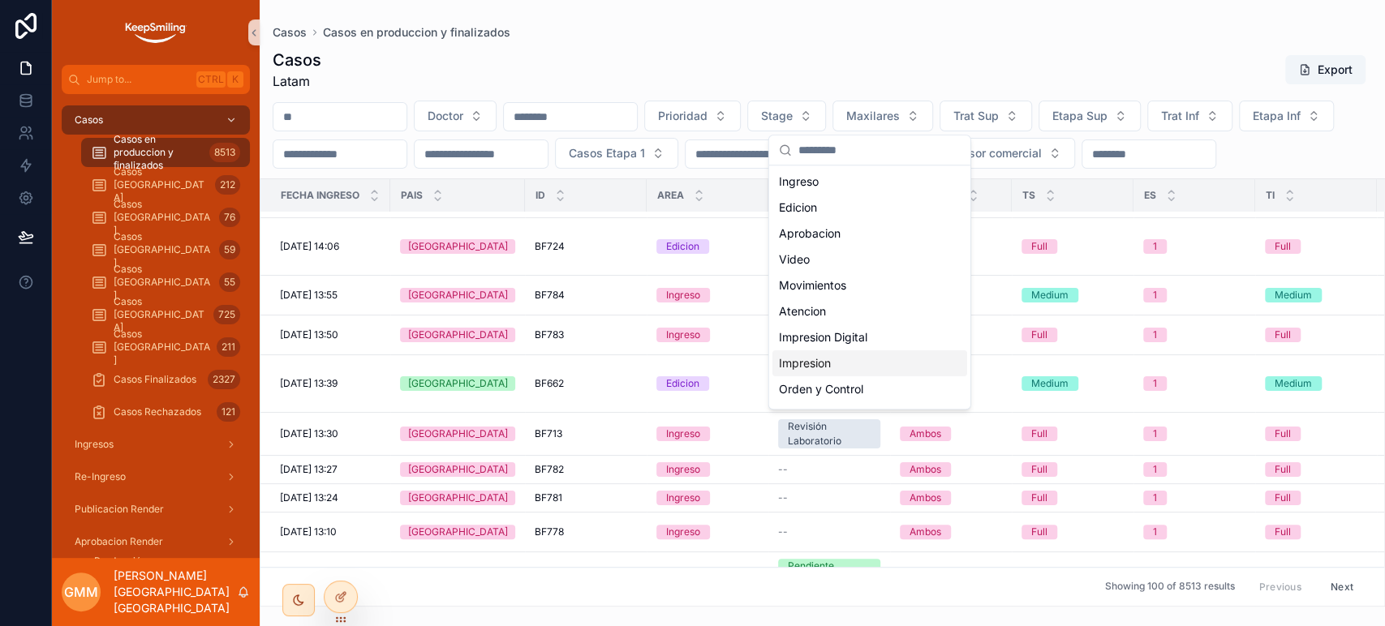
click at [813, 356] on div "Impresion" at bounding box center [869, 363] width 195 height 26
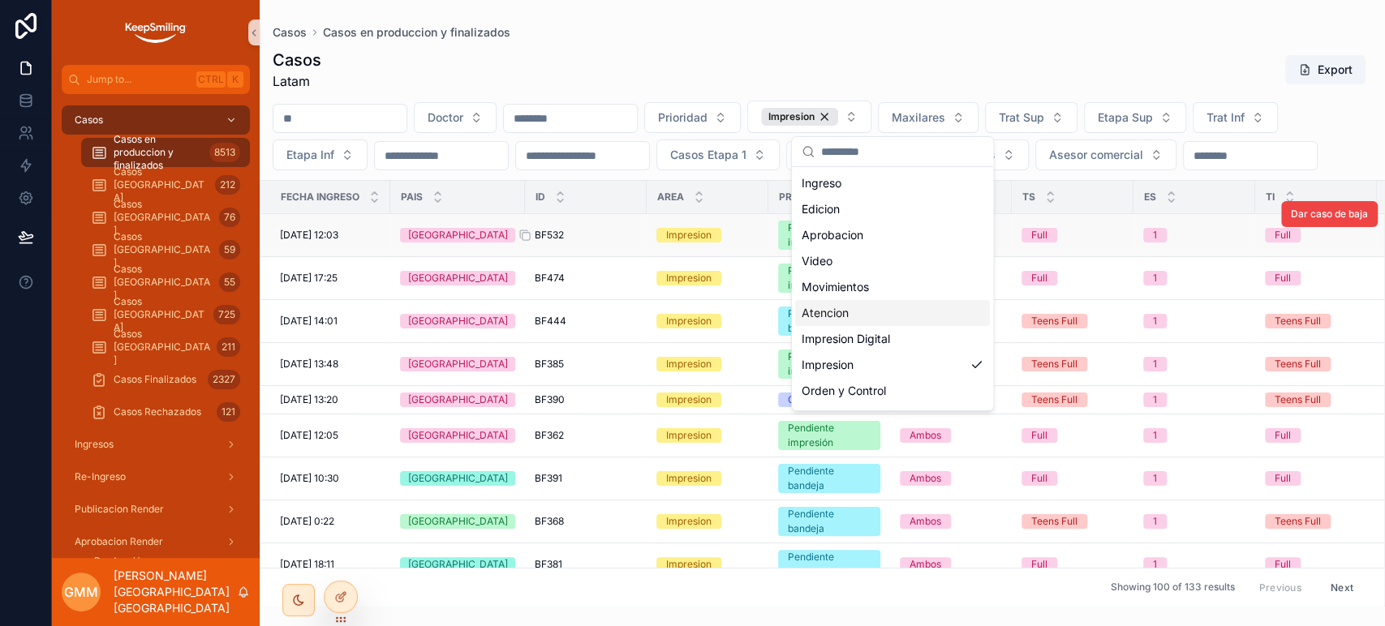
click at [548, 242] on span "BF532" at bounding box center [549, 235] width 29 height 13
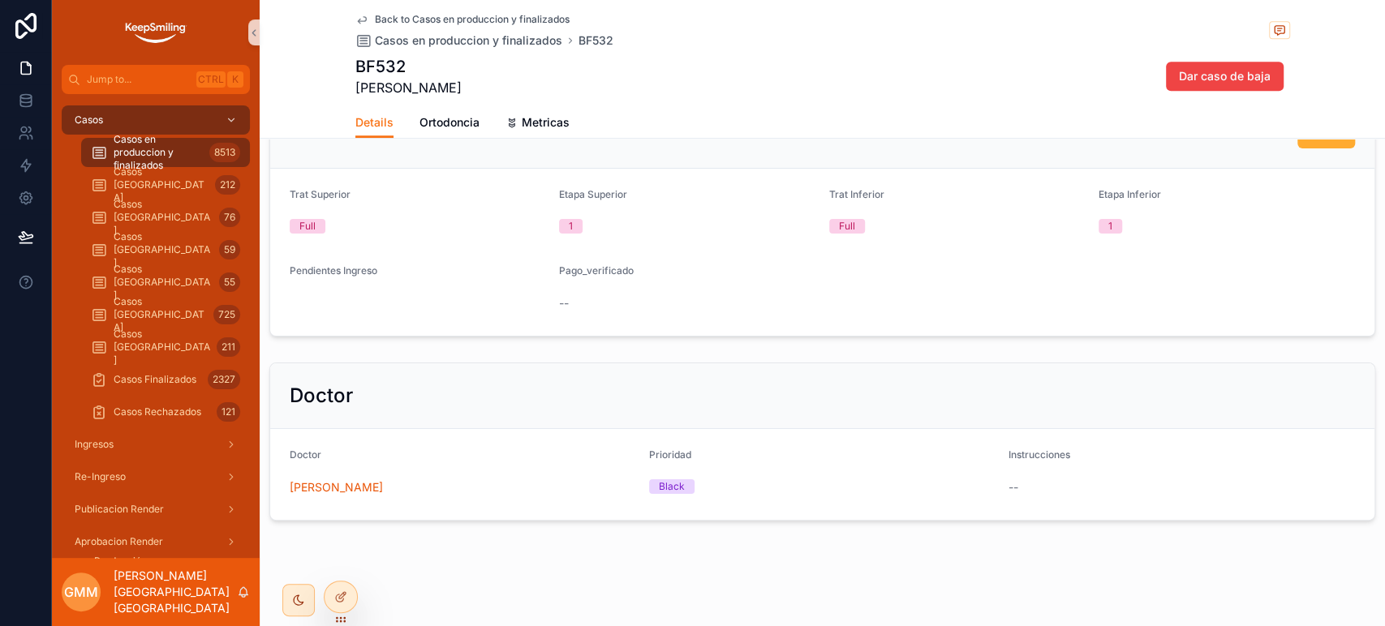
scroll to position [805, 0]
click at [420, 125] on span "Ortodoncia" at bounding box center [449, 122] width 60 height 16
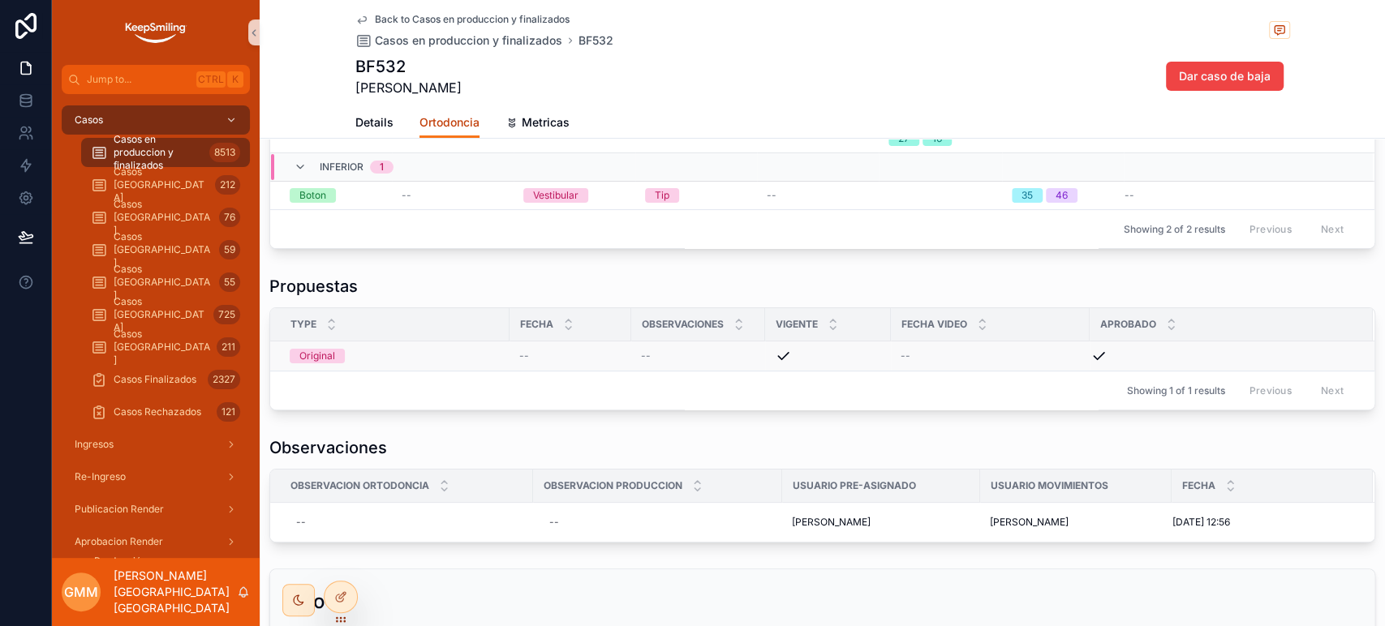
scroll to position [270, 0]
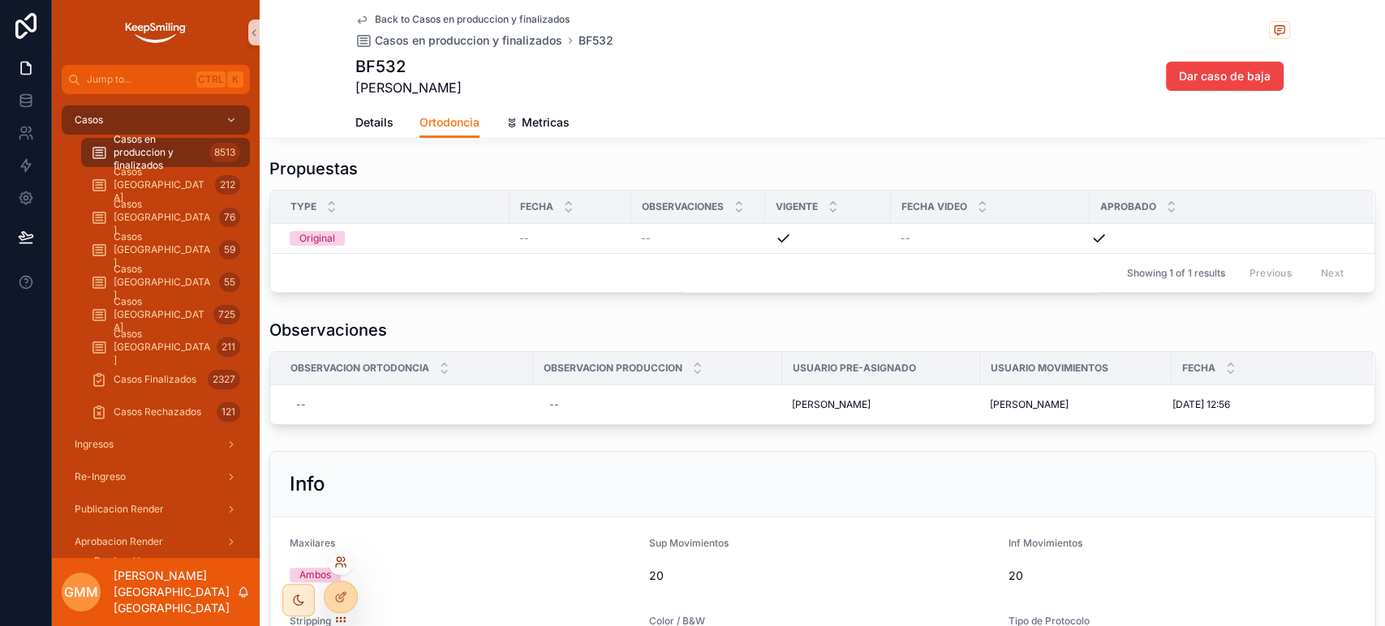
click at [345, 556] on icon at bounding box center [340, 562] width 13 height 13
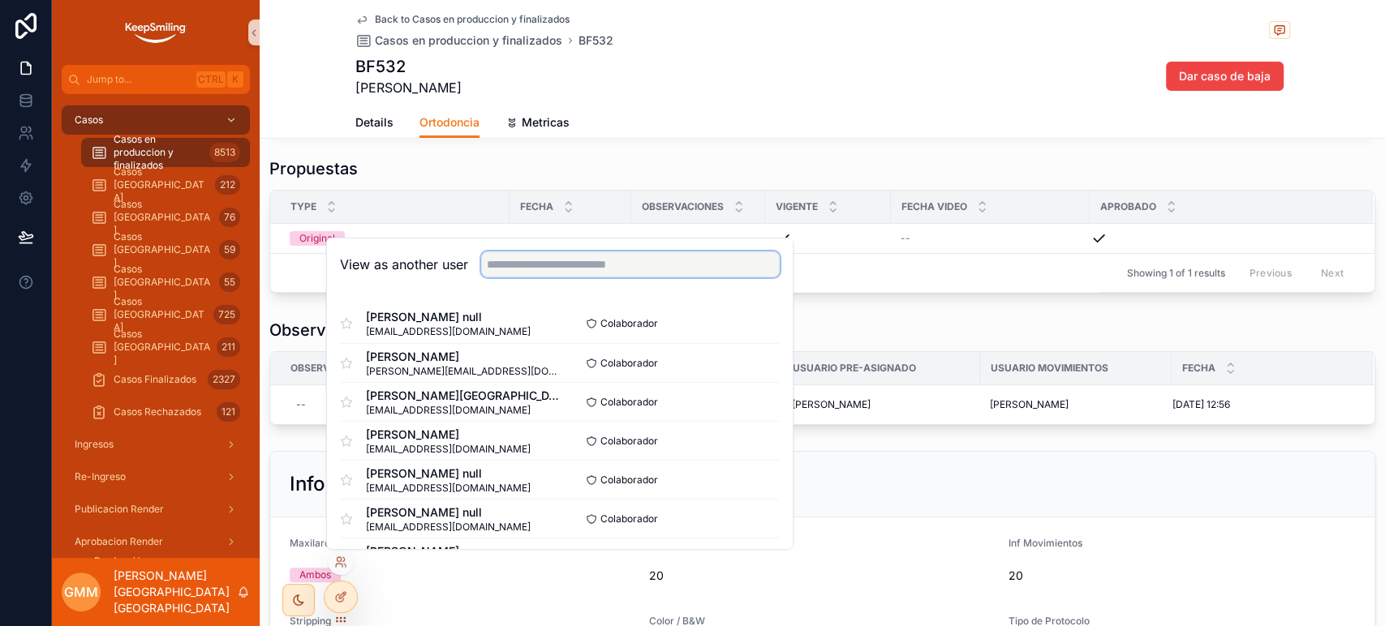
click at [545, 276] on input "text" at bounding box center [630, 264] width 299 height 26
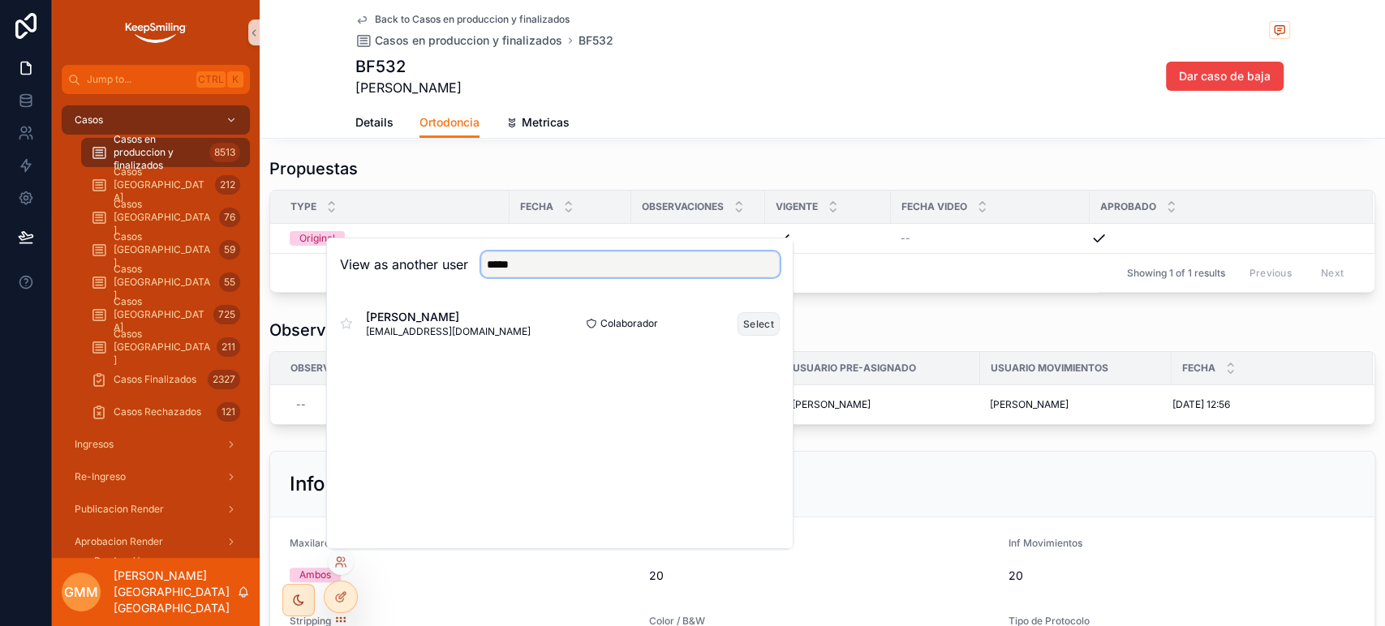
type input "*****"
click at [752, 323] on button "Select" at bounding box center [758, 324] width 42 height 24
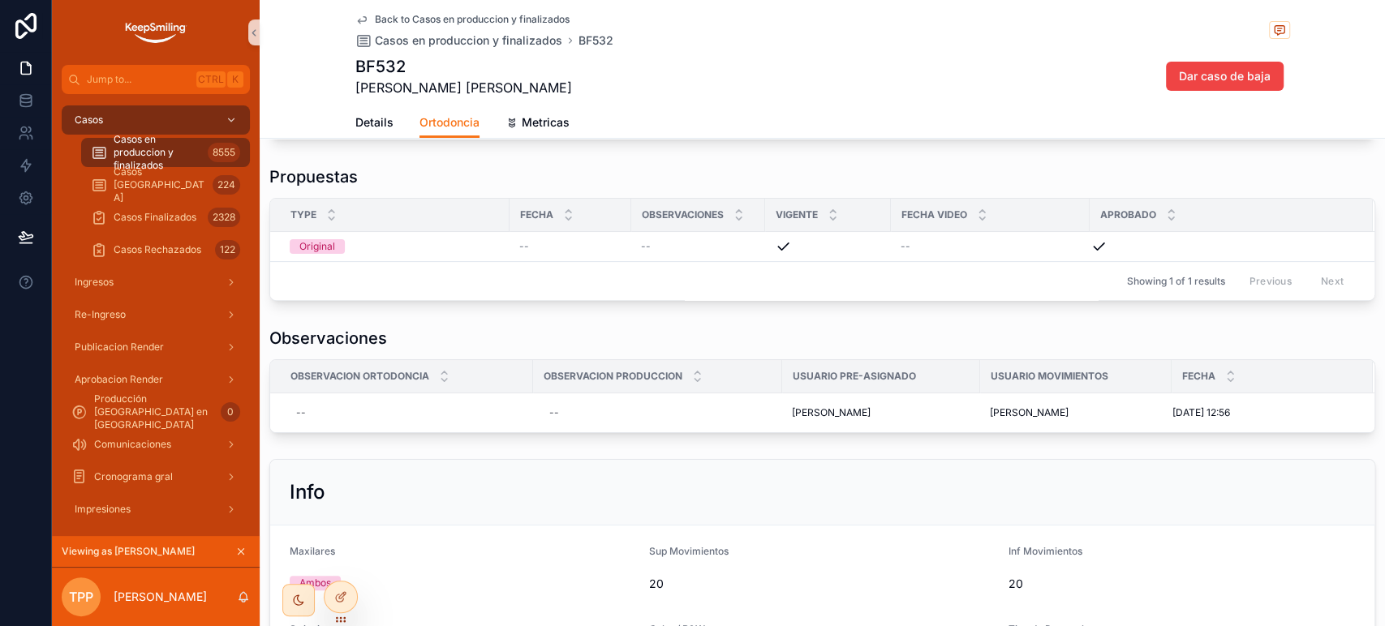
scroll to position [270, 0]
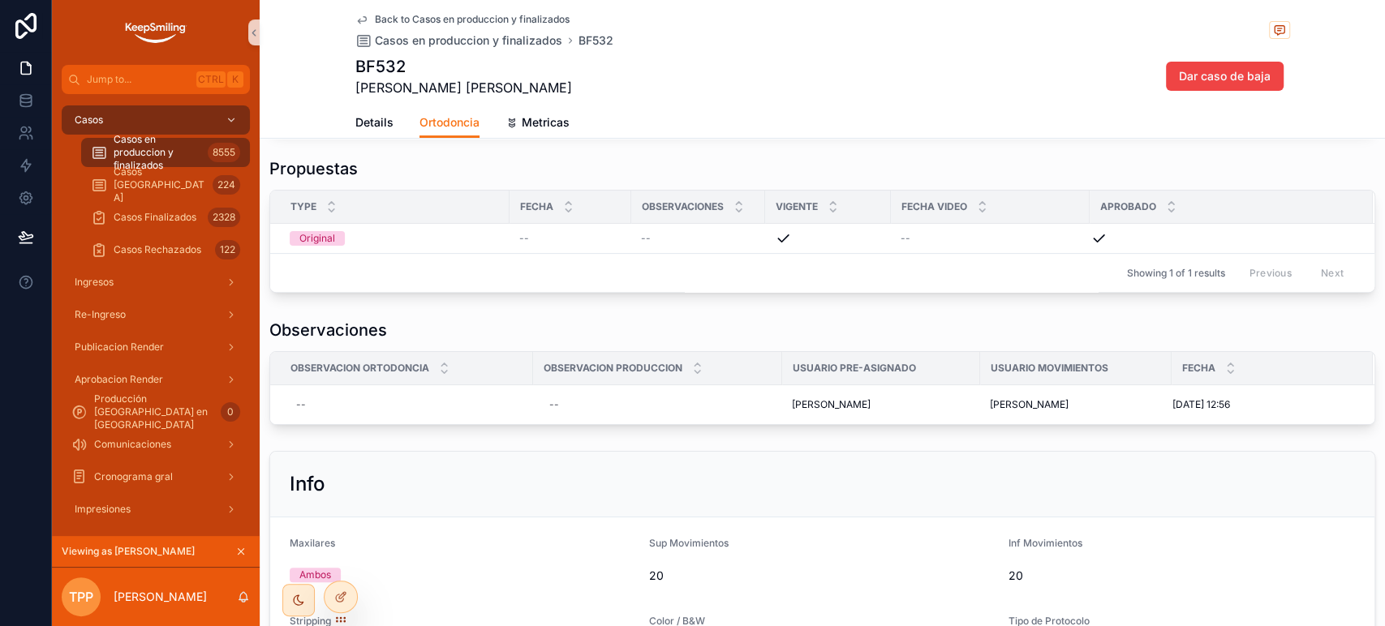
drag, startPoint x: 344, startPoint y: 596, endPoint x: 372, endPoint y: 276, distance: 321.7
click at [344, 596] on icon at bounding box center [340, 597] width 13 height 13
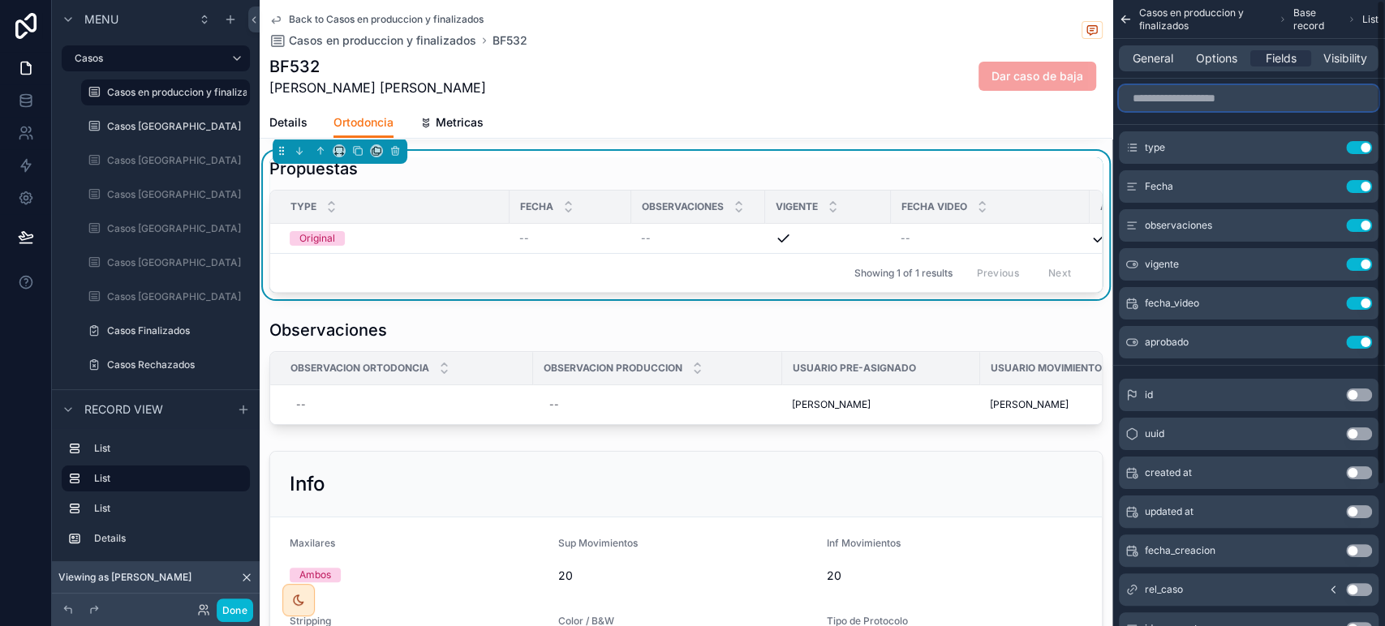
click at [1270, 97] on input "scrollable content" at bounding box center [1249, 98] width 260 height 26
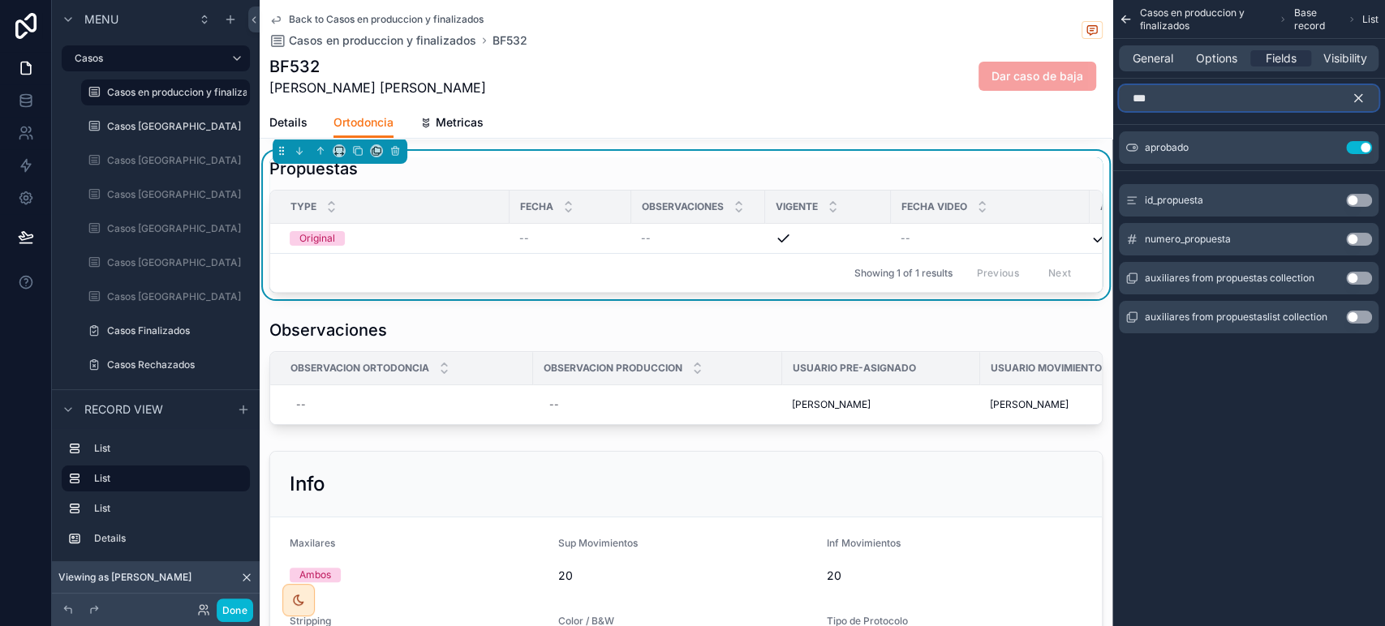
type input "***"
click at [1368, 242] on button "Use setting" at bounding box center [1359, 239] width 26 height 13
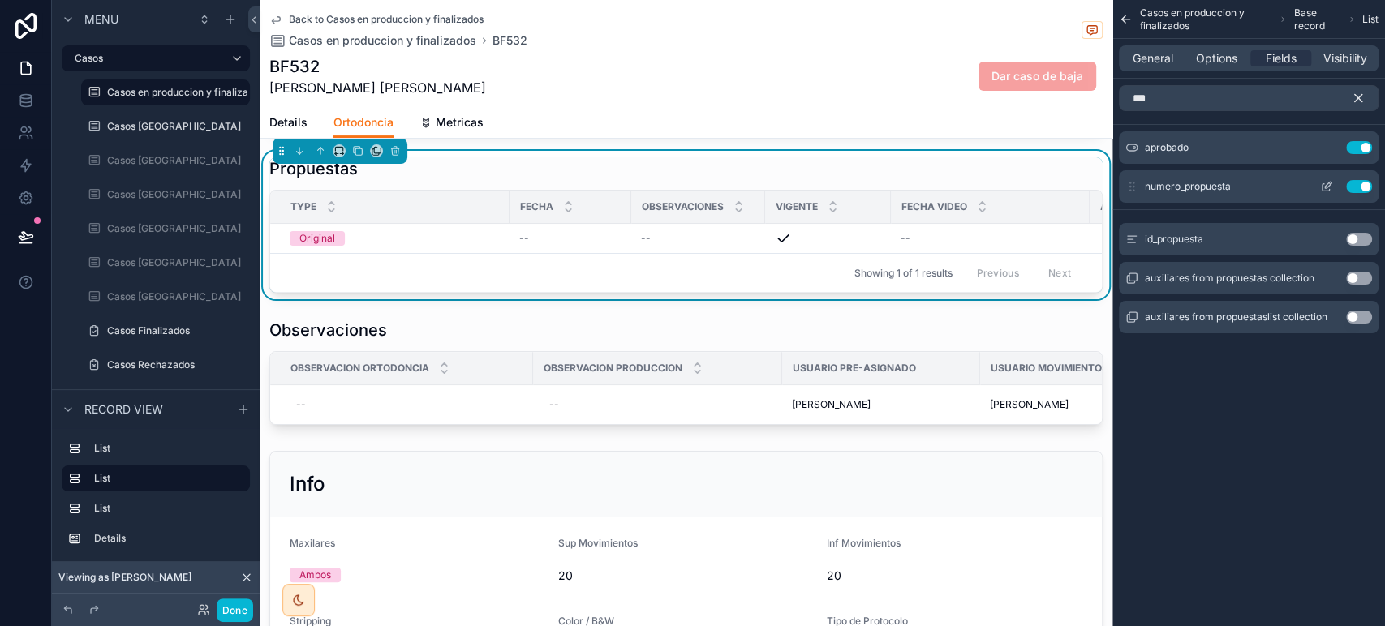
click at [1327, 188] on icon "scrollable content" at bounding box center [1326, 186] width 13 height 13
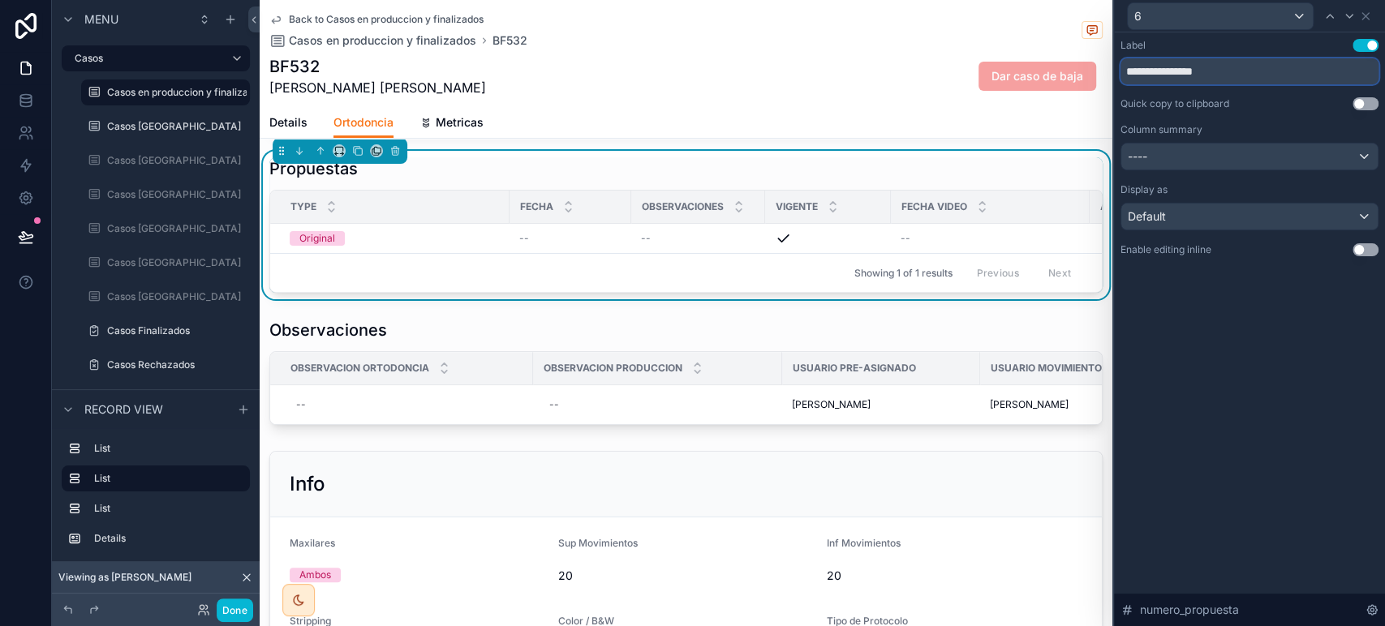
drag, startPoint x: 1250, startPoint y: 68, endPoint x: 1038, endPoint y: 63, distance: 211.8
click at [1038, 63] on div "**********" at bounding box center [692, 313] width 1385 height 626
click at [1198, 70] on input "**********" at bounding box center [1249, 71] width 258 height 26
type input "**********"
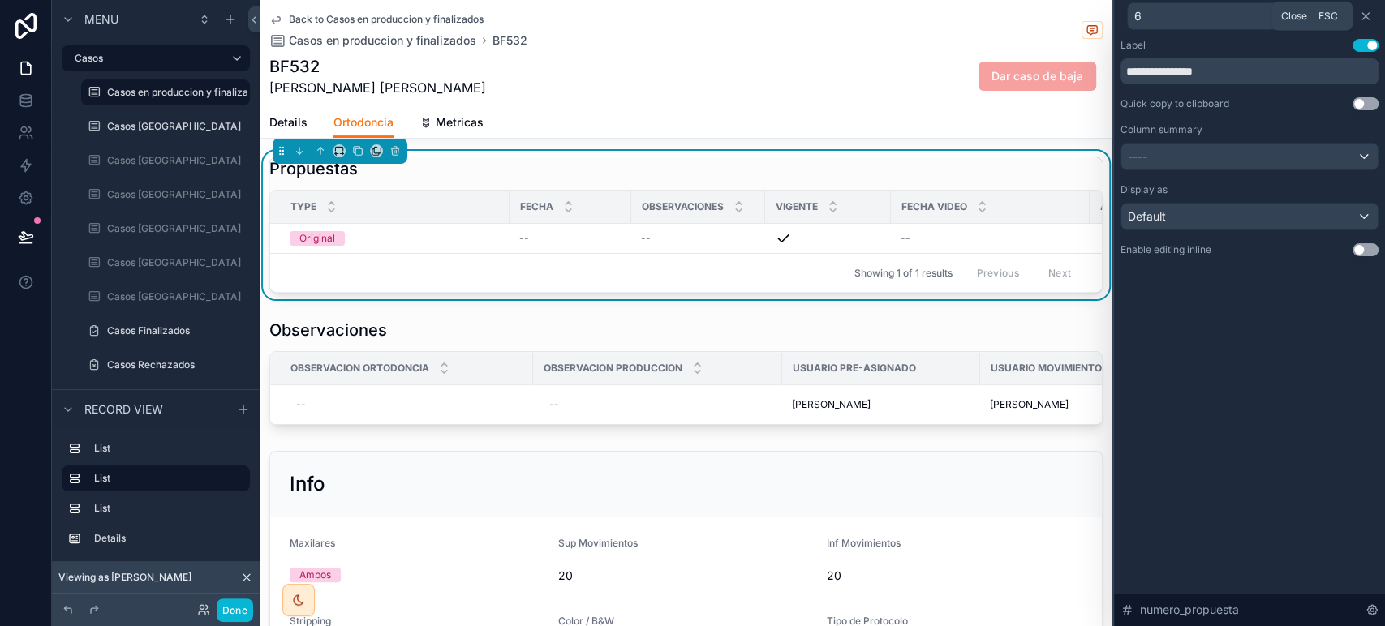
click at [1369, 18] on icon at bounding box center [1365, 16] width 13 height 13
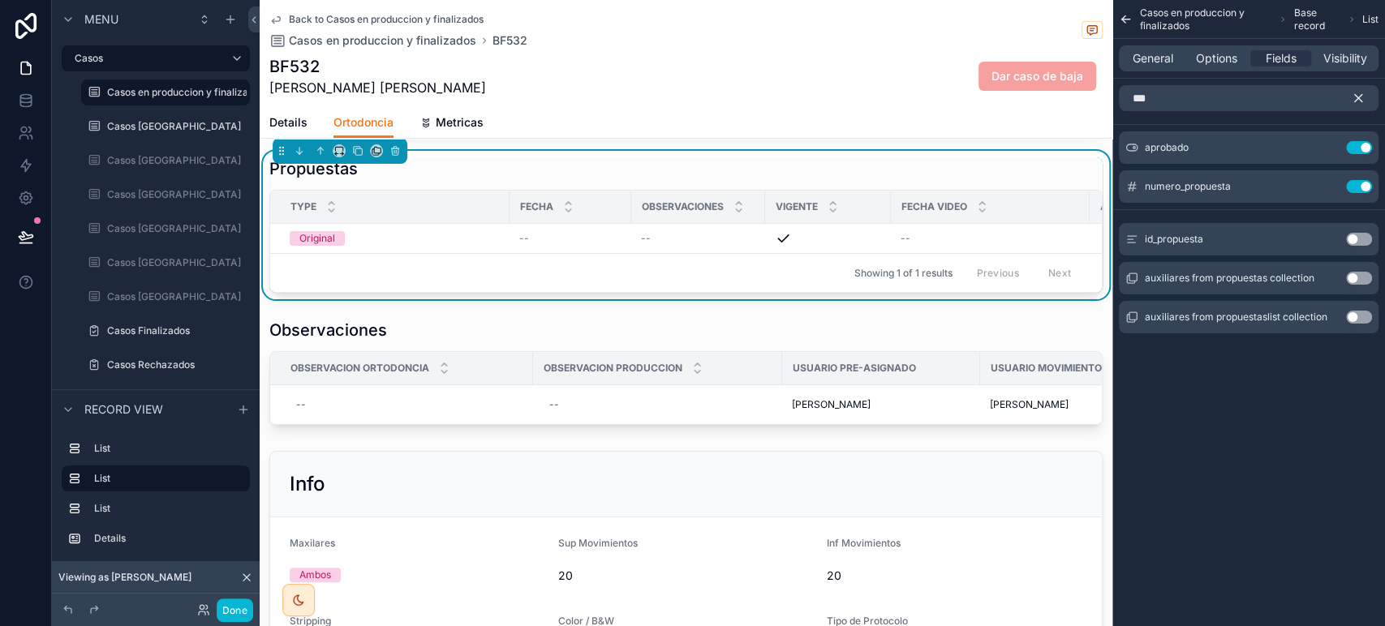
click at [1364, 92] on icon "scrollable content" at bounding box center [1358, 98] width 15 height 15
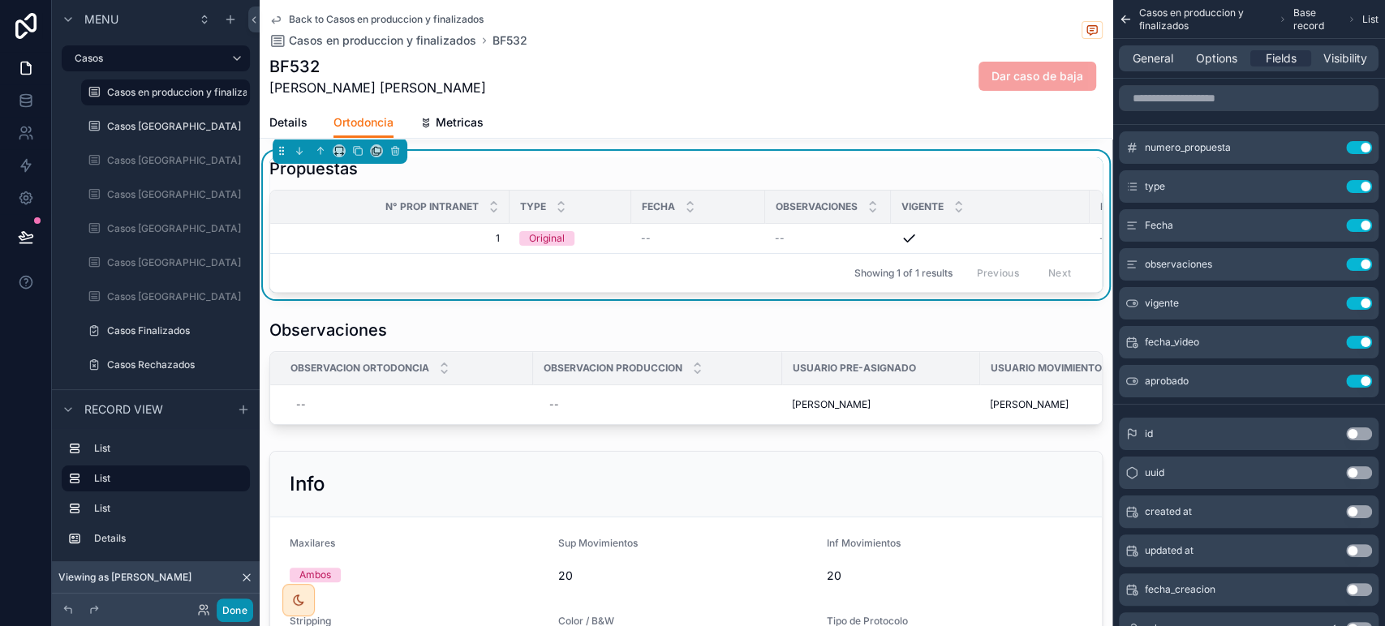
click at [234, 603] on button "Done" at bounding box center [235, 611] width 37 height 24
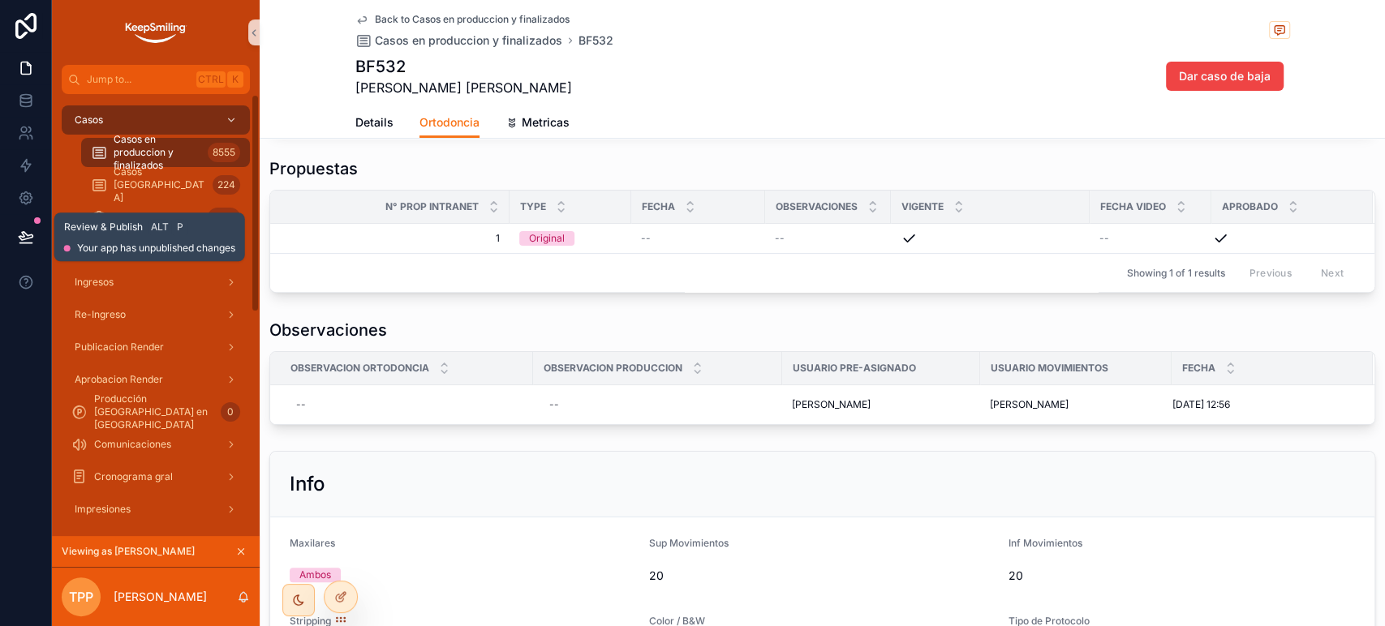
click at [36, 231] on button at bounding box center [26, 236] width 36 height 45
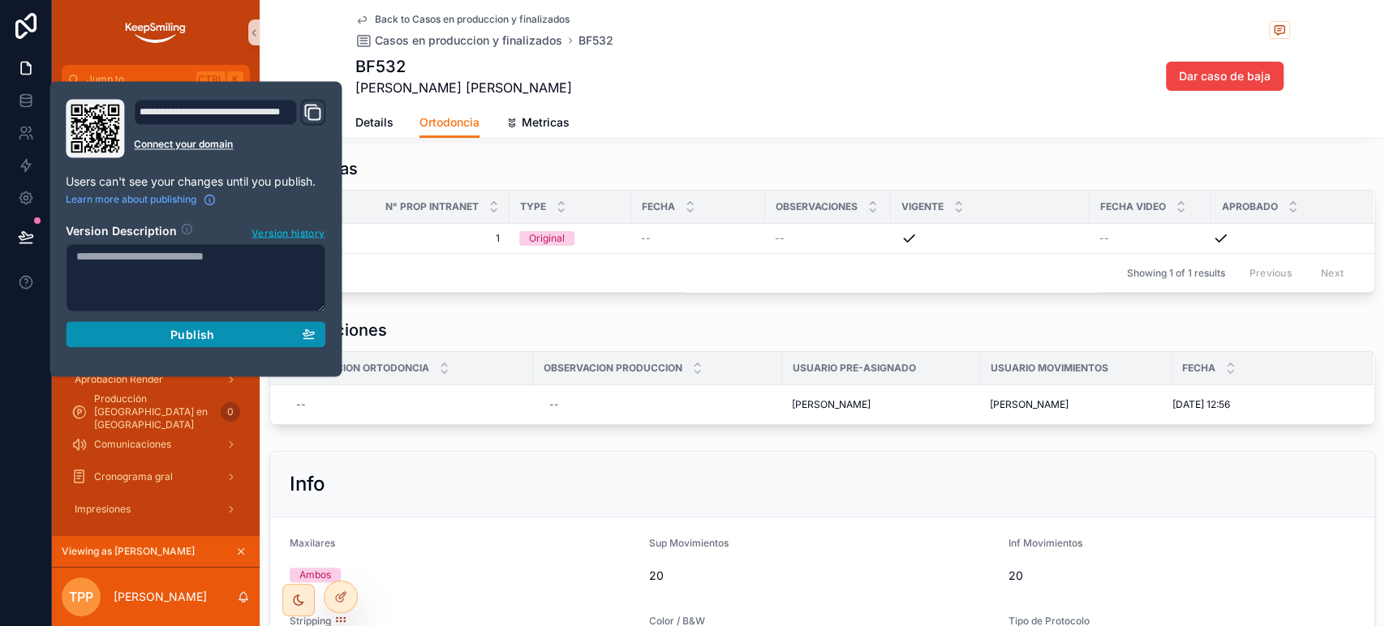
click at [99, 332] on div "Publish" at bounding box center [195, 334] width 238 height 15
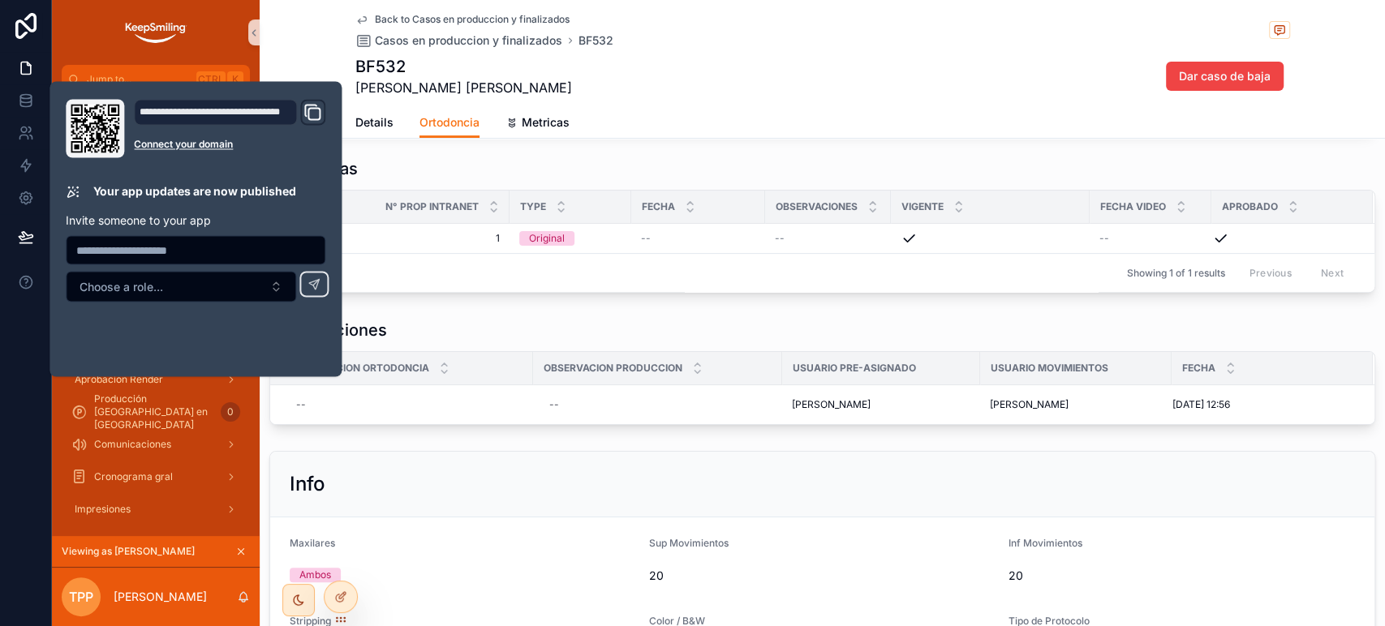
click at [523, 88] on div "BF532 Bertani Mariel Adriana Dar caso de baja" at bounding box center [822, 76] width 935 height 42
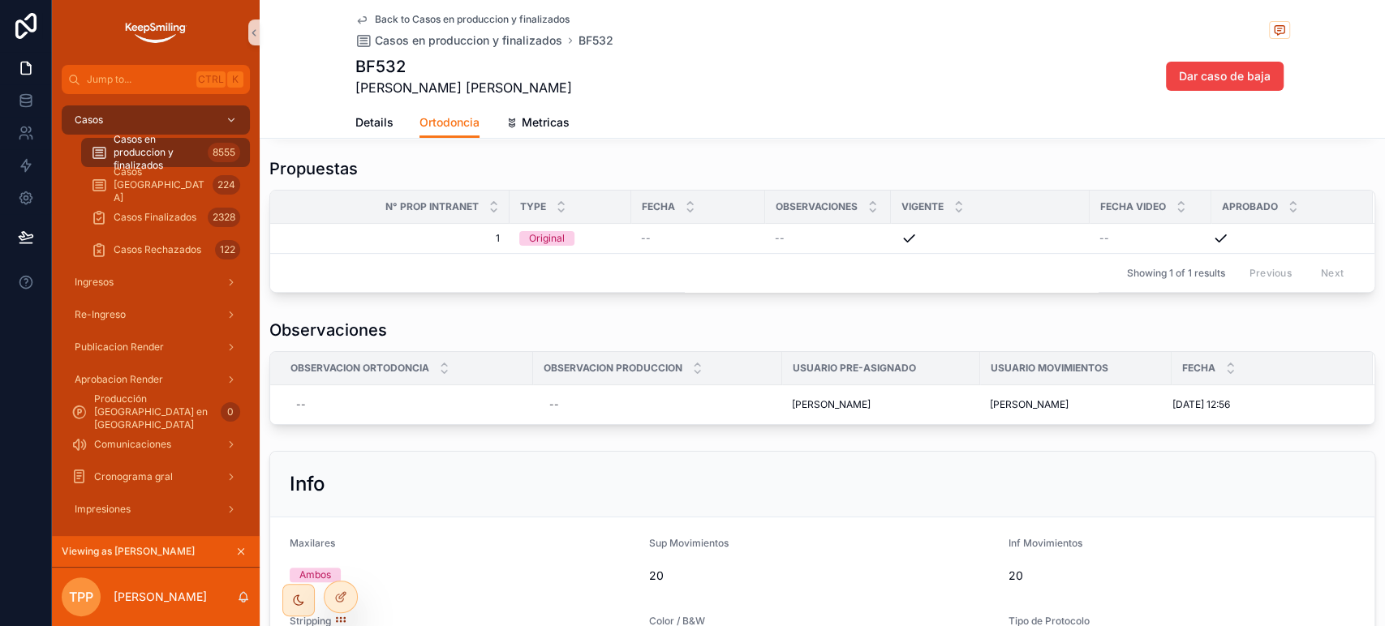
click at [363, 19] on link "Back to Casos en produccion y finalizados" at bounding box center [462, 19] width 214 height 13
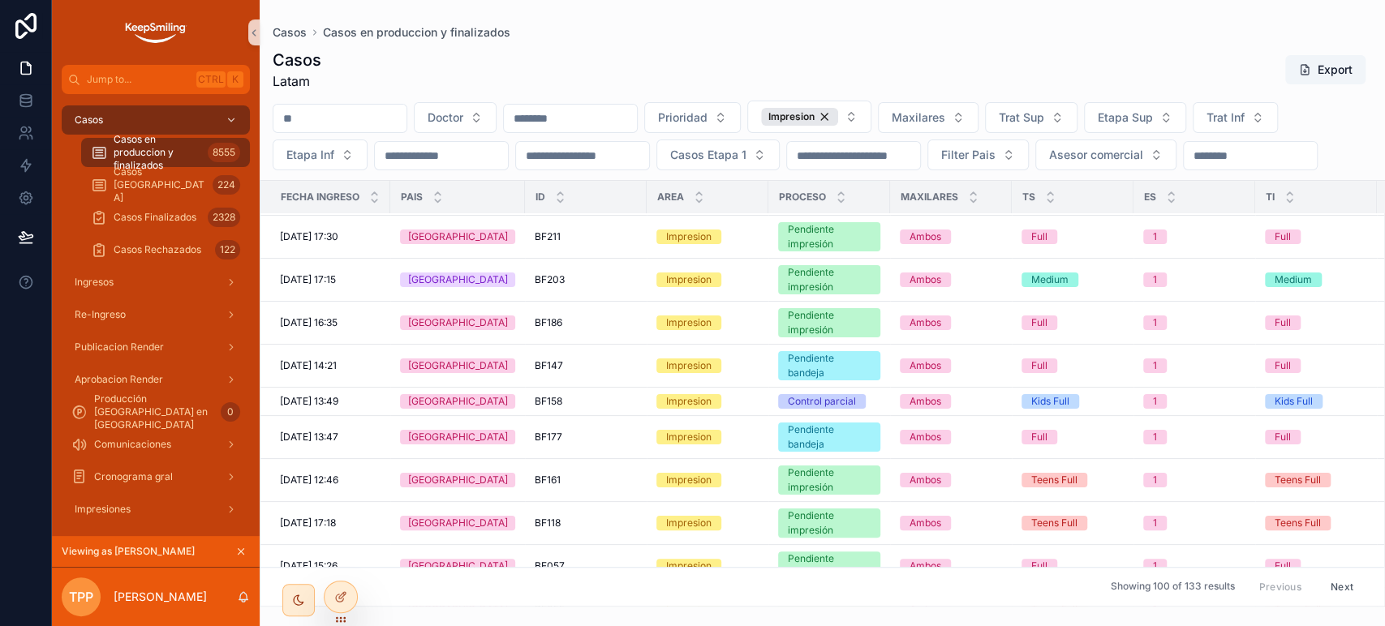
scroll to position [1172, 0]
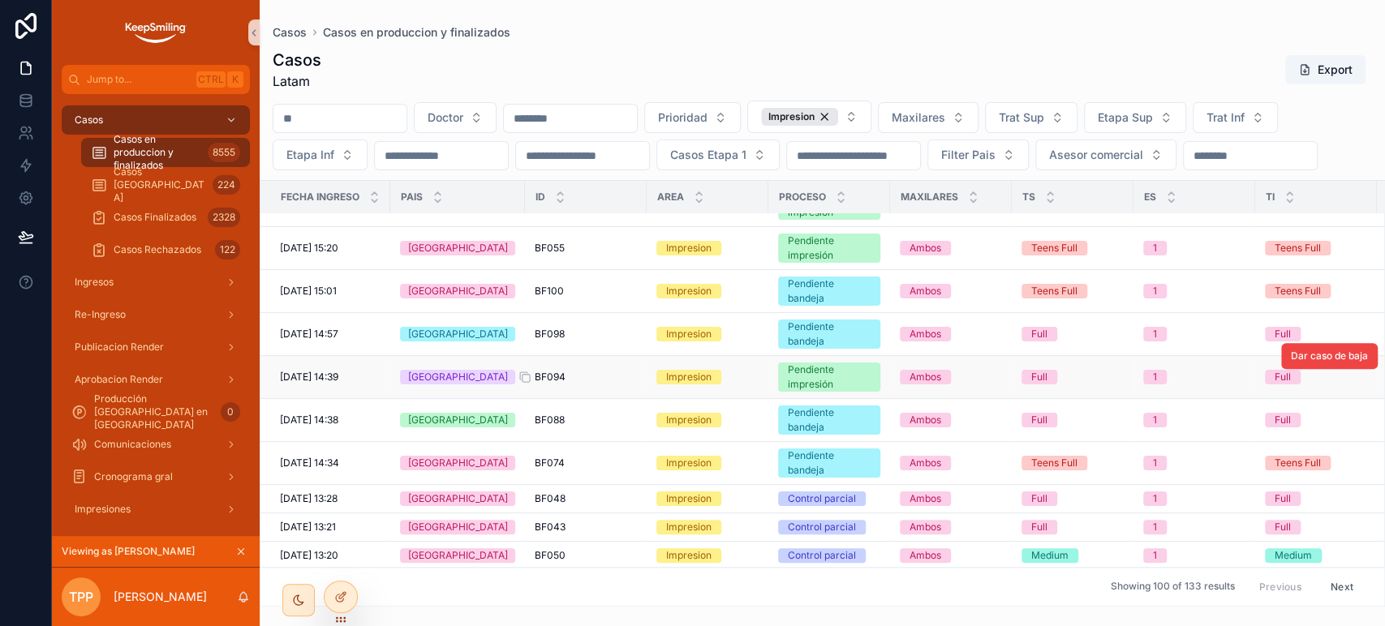
click at [539, 384] on span "BF094" at bounding box center [550, 377] width 31 height 13
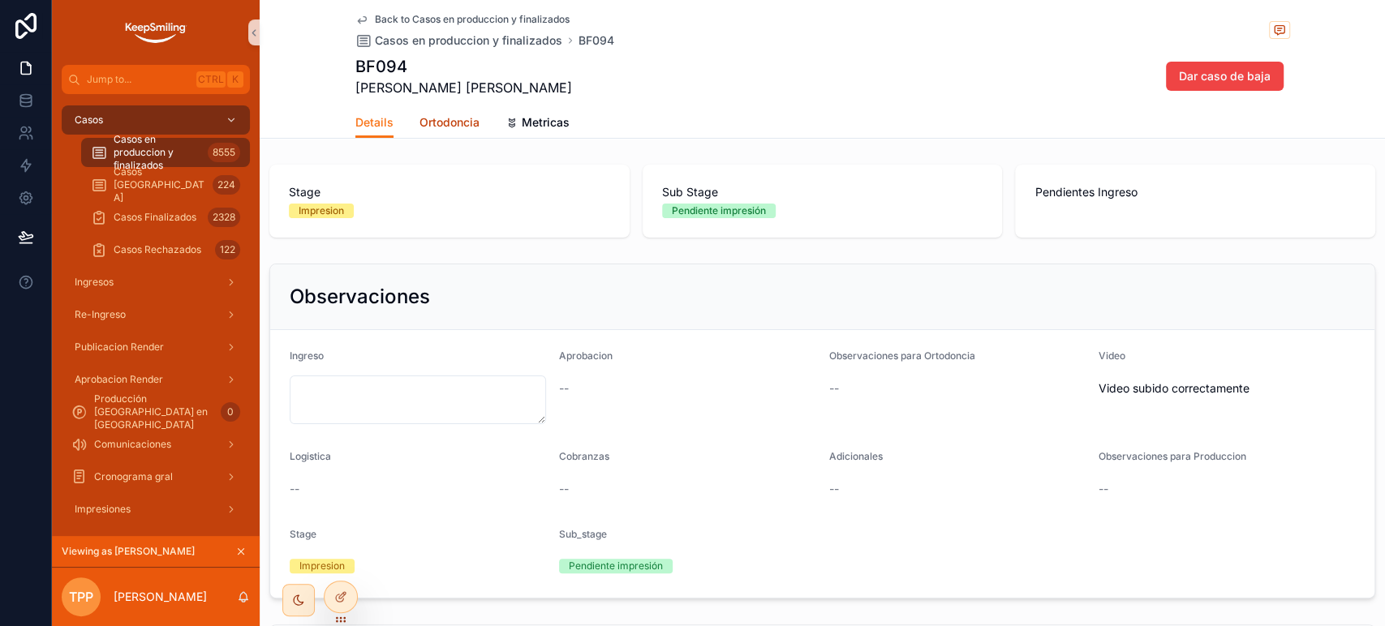
click at [422, 120] on span "Ortodoncia" at bounding box center [449, 122] width 60 height 16
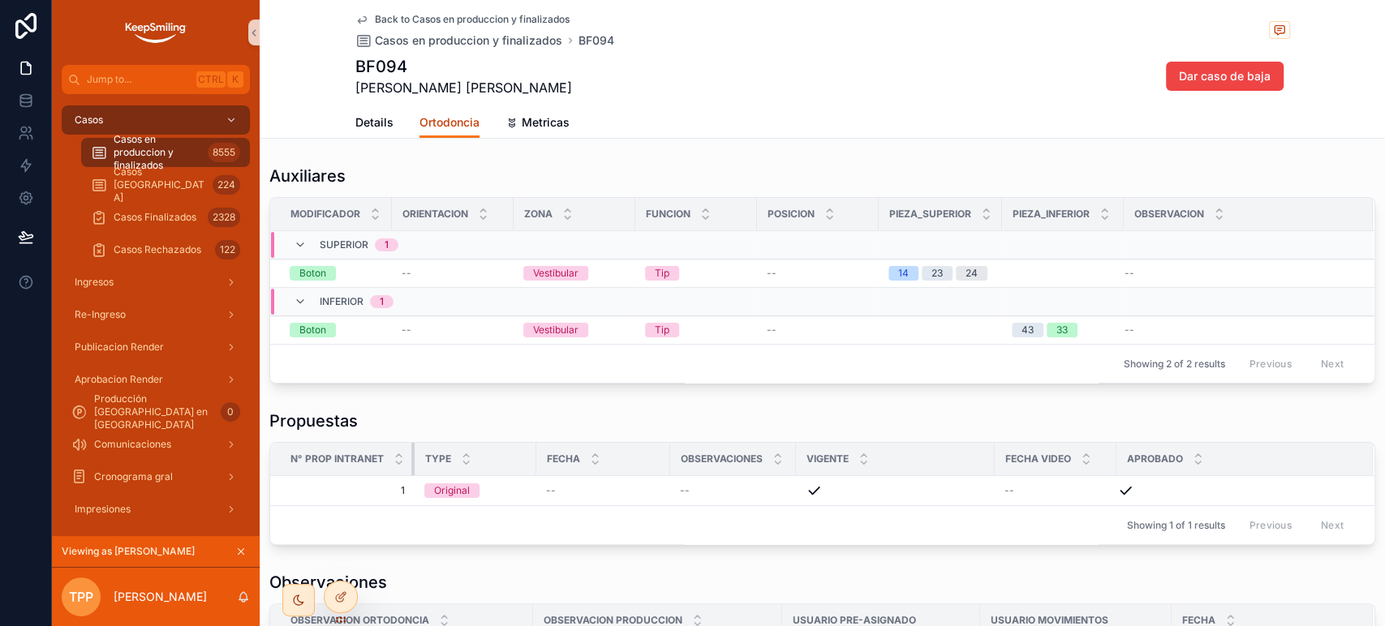
drag, startPoint x: 505, startPoint y: 450, endPoint x: 386, endPoint y: 445, distance: 119.3
click at [386, 445] on th "N° prop intranet" at bounding box center [342, 459] width 144 height 33
click at [130, 116] on div "Casos" at bounding box center [155, 120] width 169 height 26
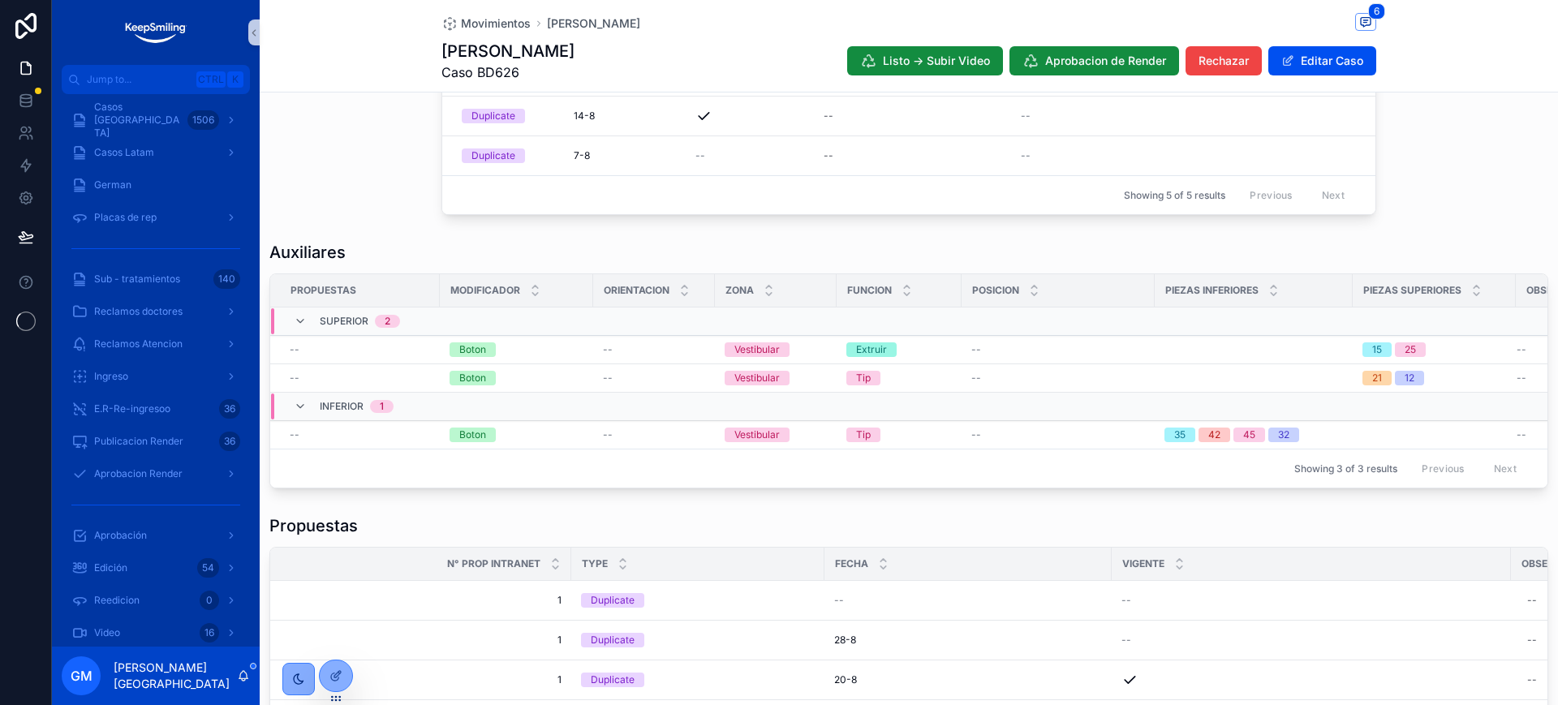
scroll to position [791, 0]
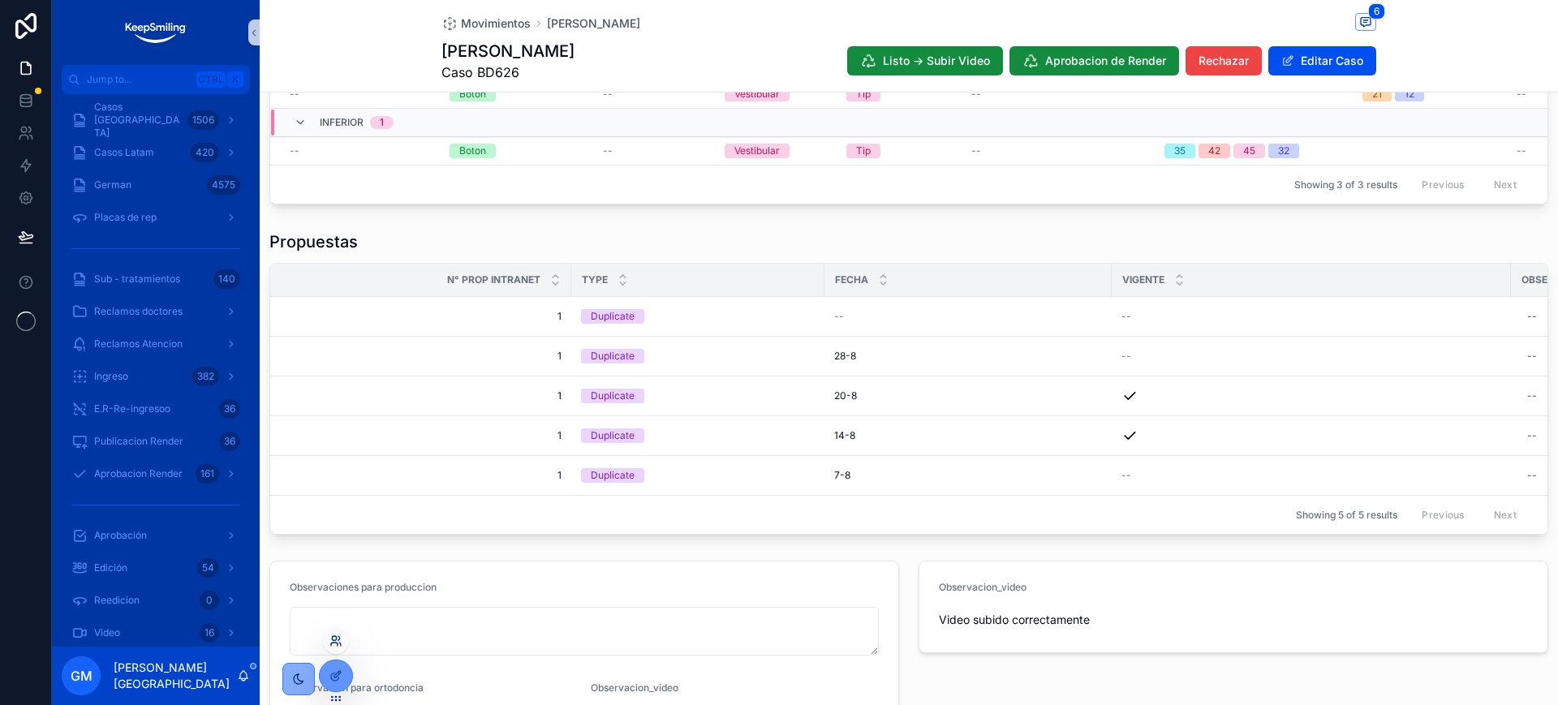
click at [335, 640] on icon at bounding box center [334, 638] width 4 height 4
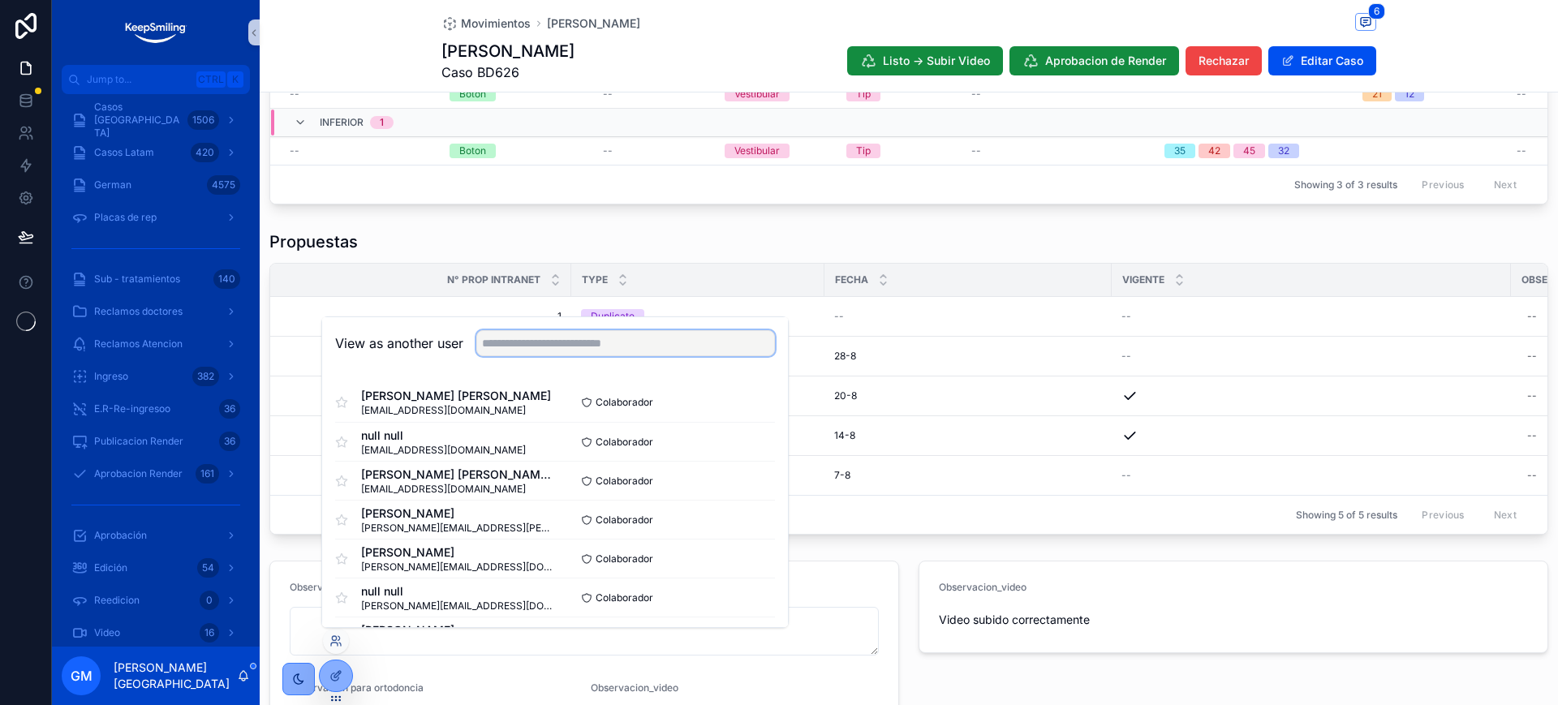
click at [553, 349] on input "text" at bounding box center [625, 343] width 299 height 26
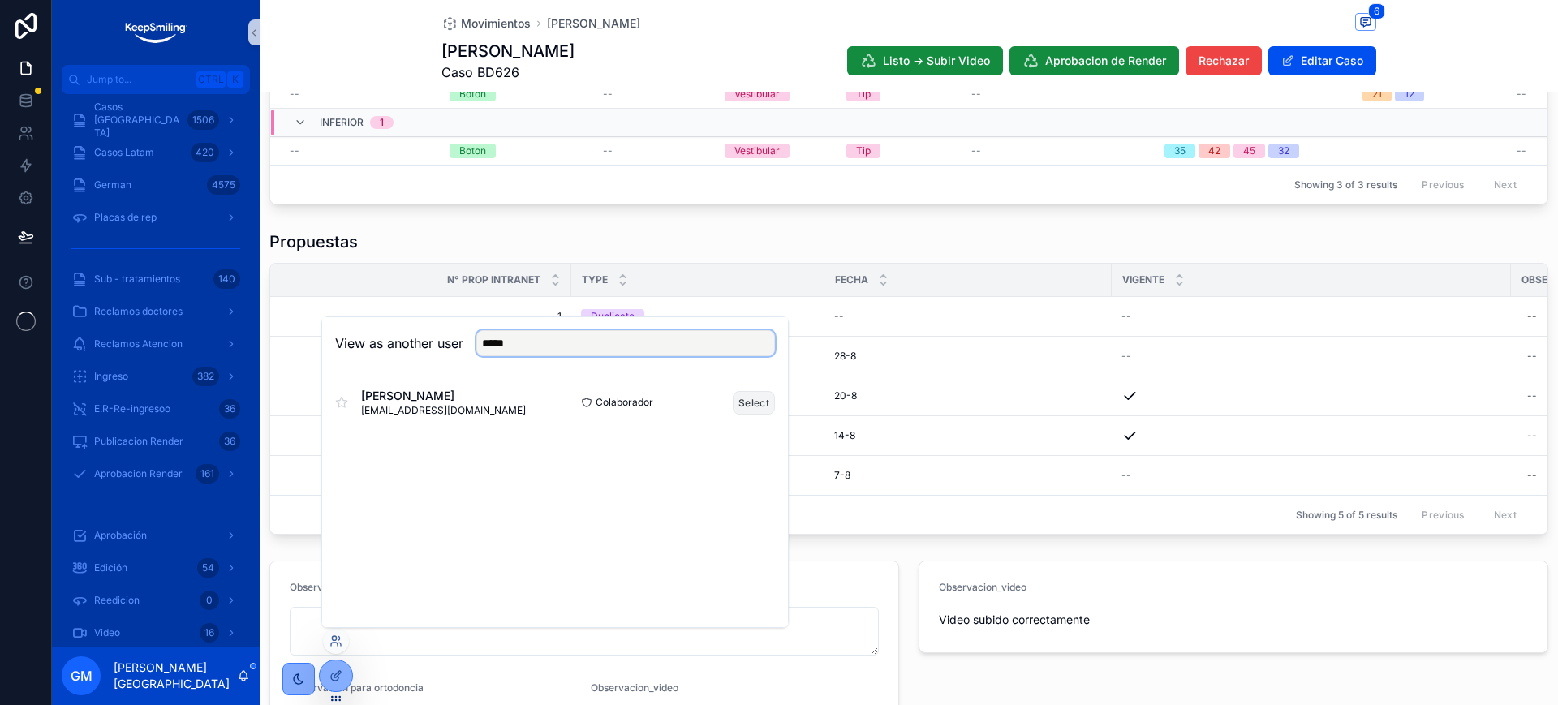
type input "*****"
click at [758, 400] on button "Select" at bounding box center [754, 403] width 42 height 24
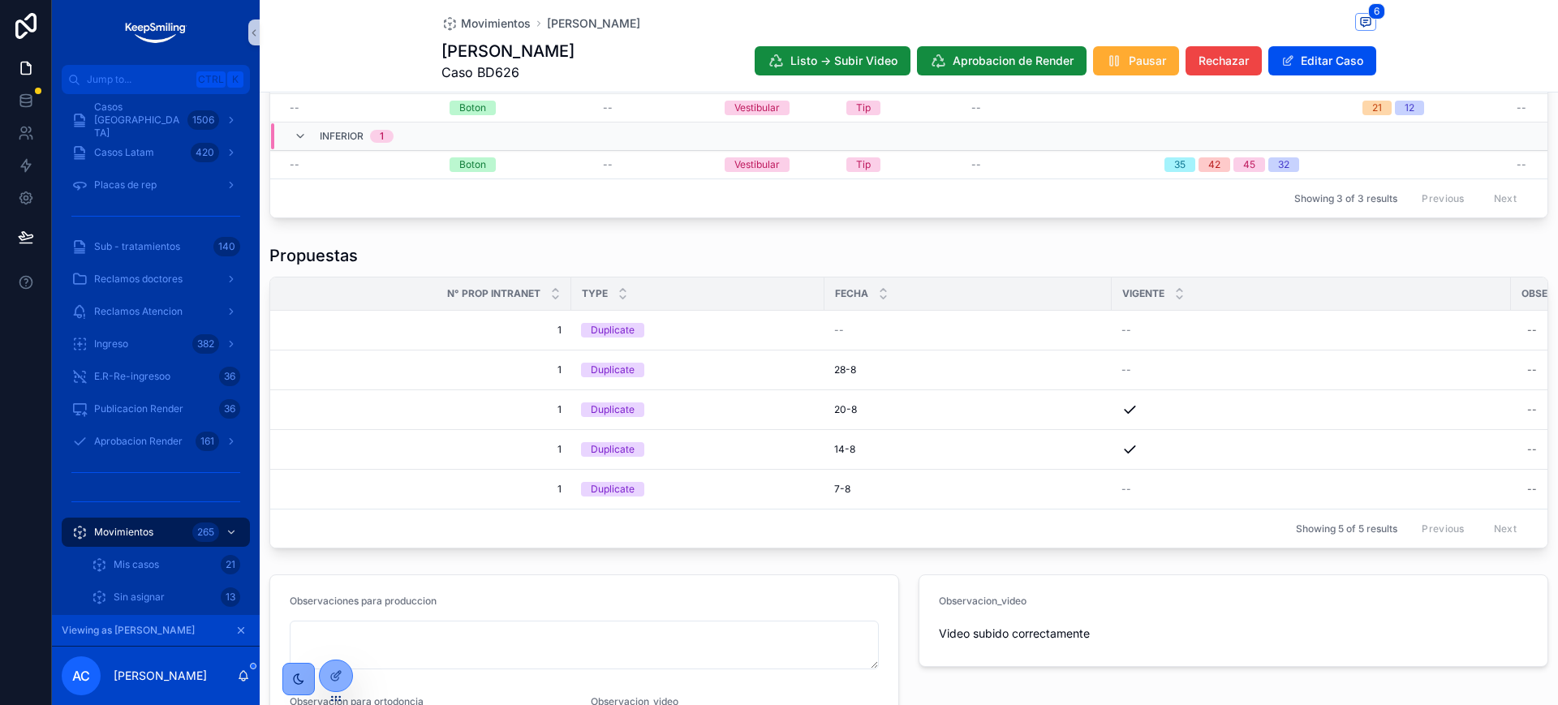
scroll to position [304, 0]
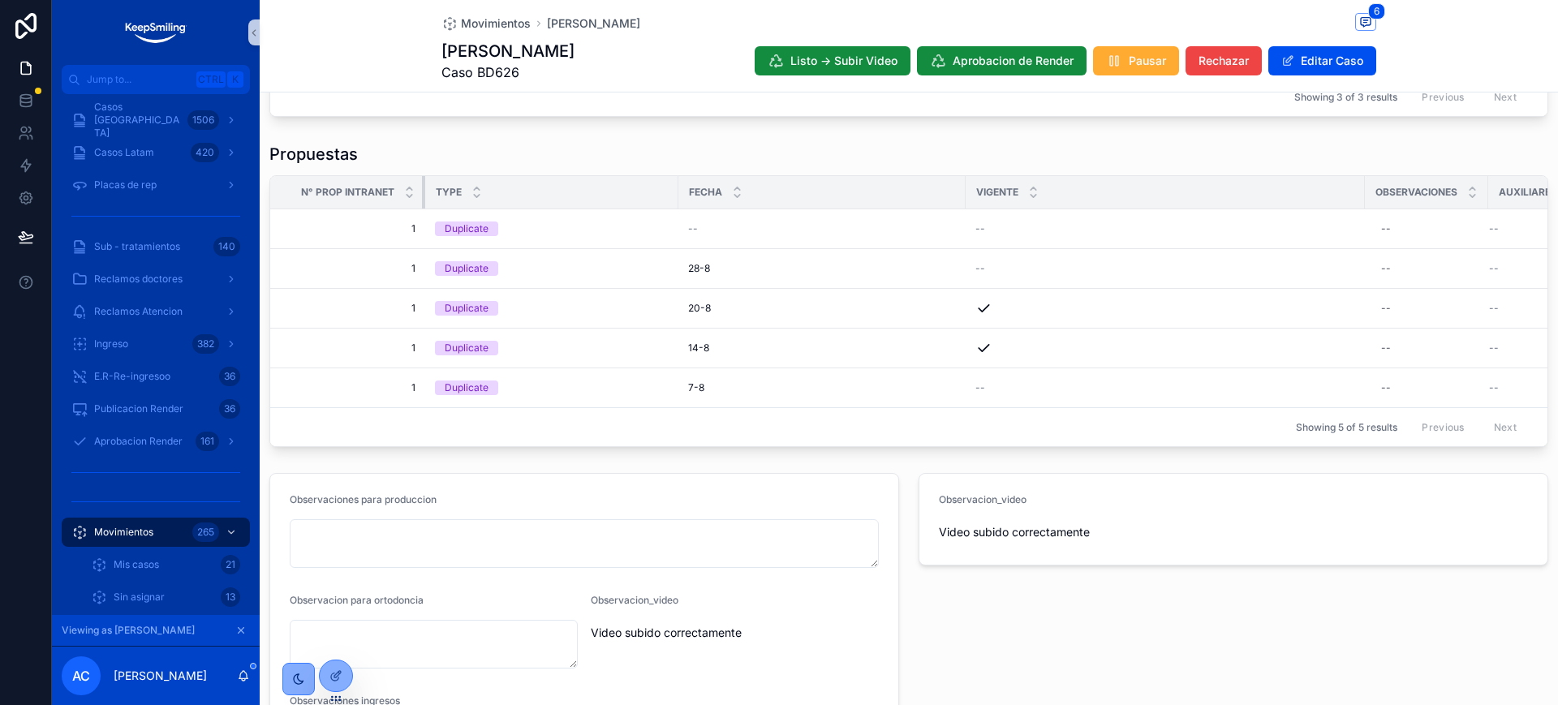
drag, startPoint x: 569, startPoint y: 204, endPoint x: 423, endPoint y: 204, distance: 146.0
click at [423, 204] on div "scrollable content" at bounding box center [425, 192] width 6 height 32
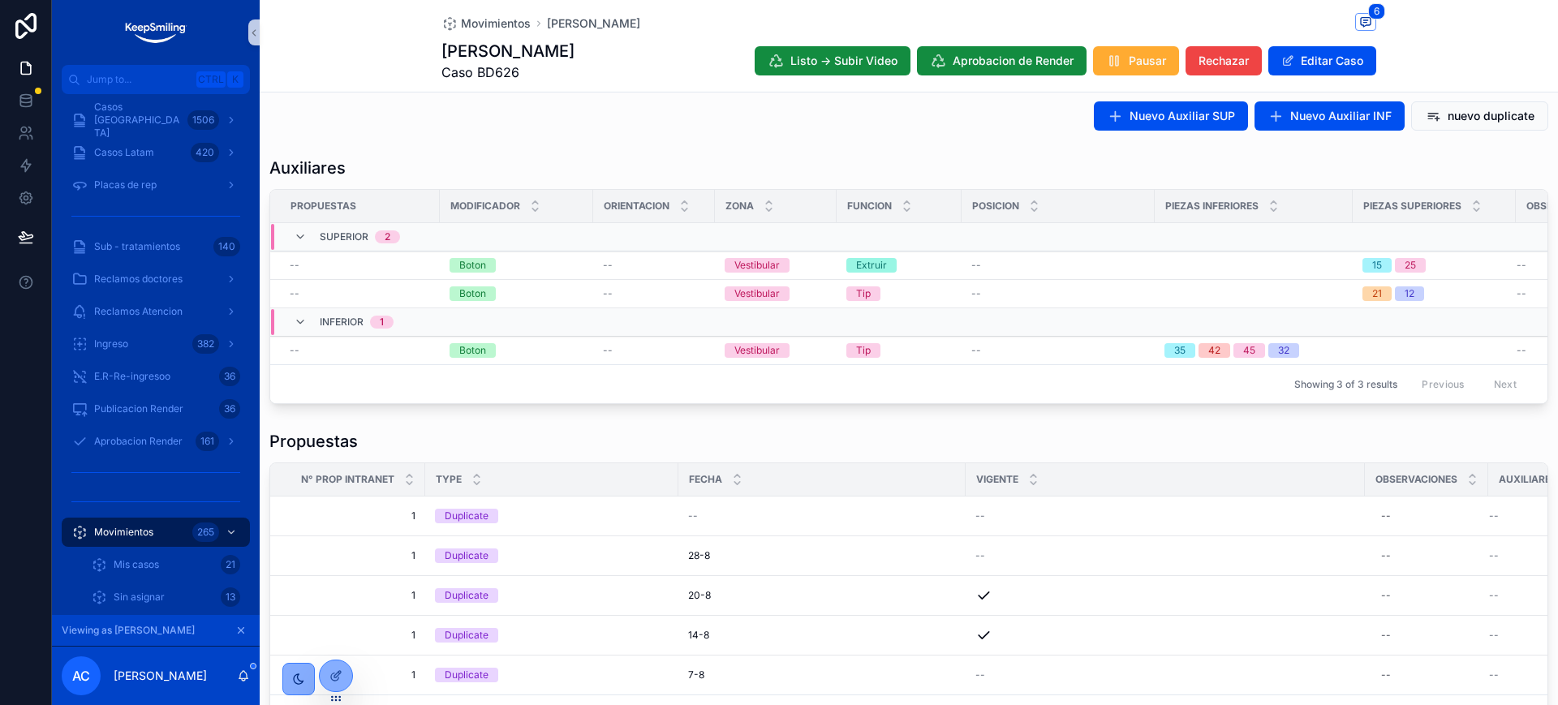
scroll to position [0, 0]
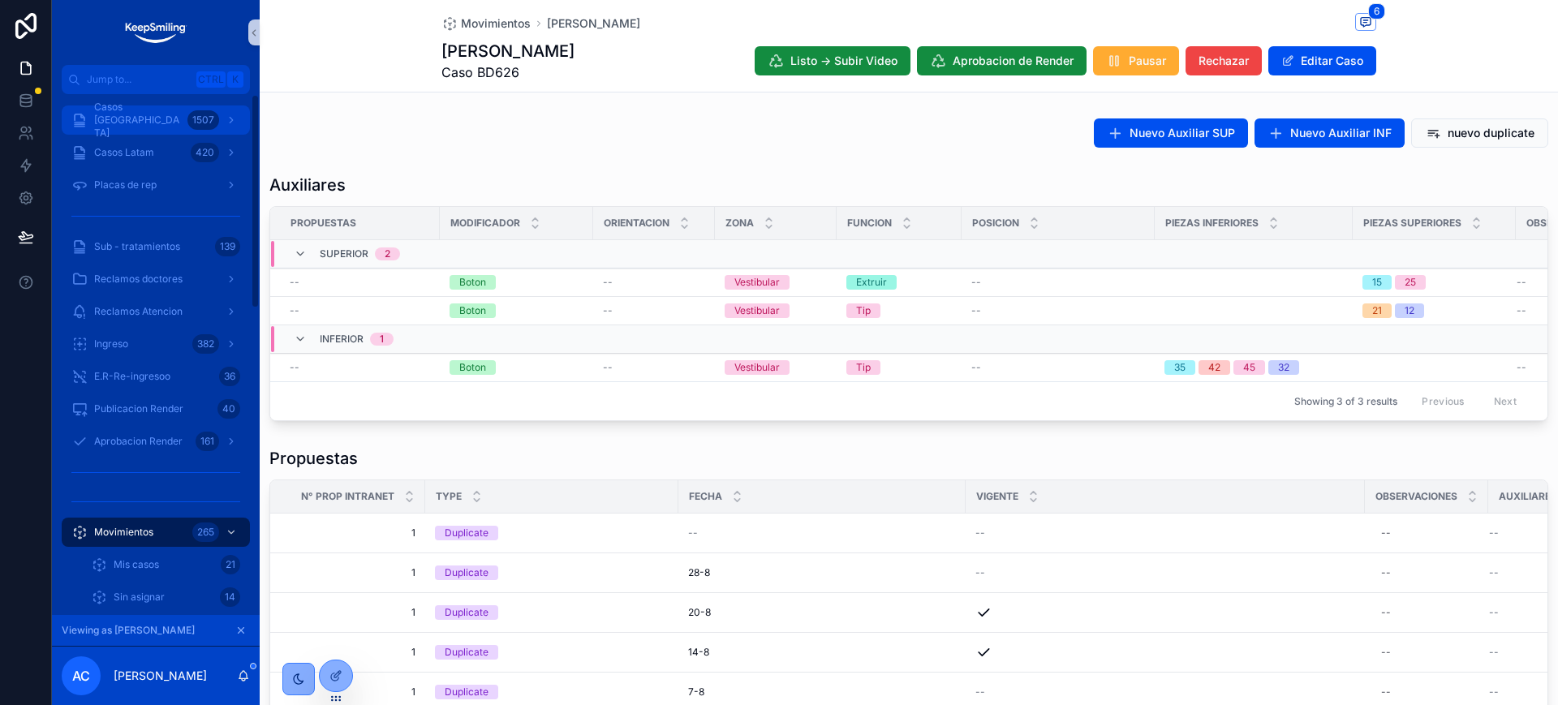
drag, startPoint x: 144, startPoint y: 125, endPoint x: 196, endPoint y: 2, distance: 133.0
click at [144, 125] on span "Casos [GEOGRAPHIC_DATA]" at bounding box center [137, 120] width 87 height 39
